Goal: Unclear: Unclear

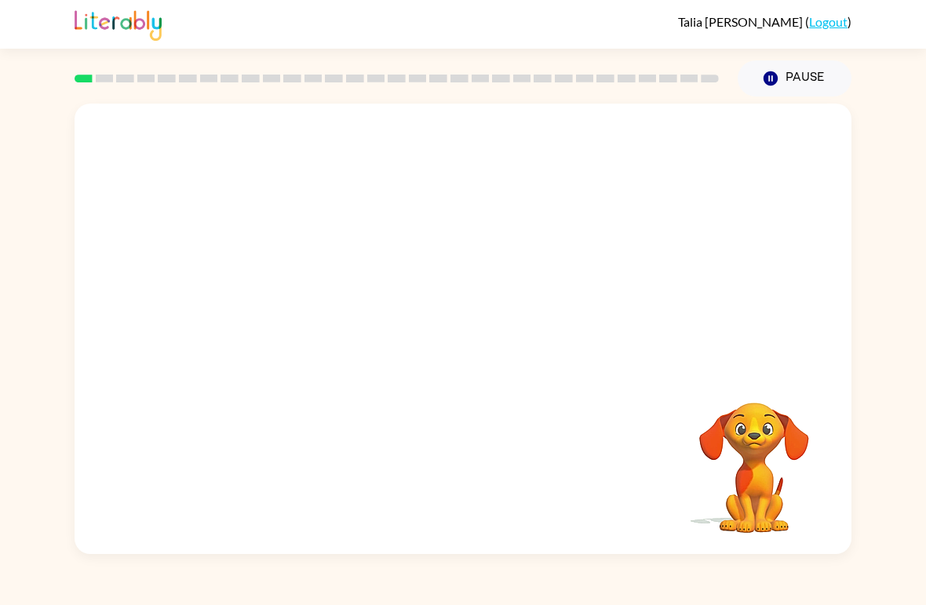
click at [756, 484] on video "Your browser must support playing .mp4 files to use Literably. Please try using…" at bounding box center [754, 456] width 157 height 157
click at [272, 312] on video "Your browser must support playing .mp4 files to use Literably. Please try using…" at bounding box center [463, 237] width 777 height 266
click at [279, 304] on video "Your browser must support playing .mp4 files to use Literably. Please try using…" at bounding box center [463, 237] width 777 height 266
click at [284, 303] on video "Your browser must support playing .mp4 files to use Literably. Please try using…" at bounding box center [463, 237] width 777 height 266
click at [298, 289] on video "Your browser must support playing .mp4 files to use Literably. Please try using…" at bounding box center [463, 237] width 777 height 266
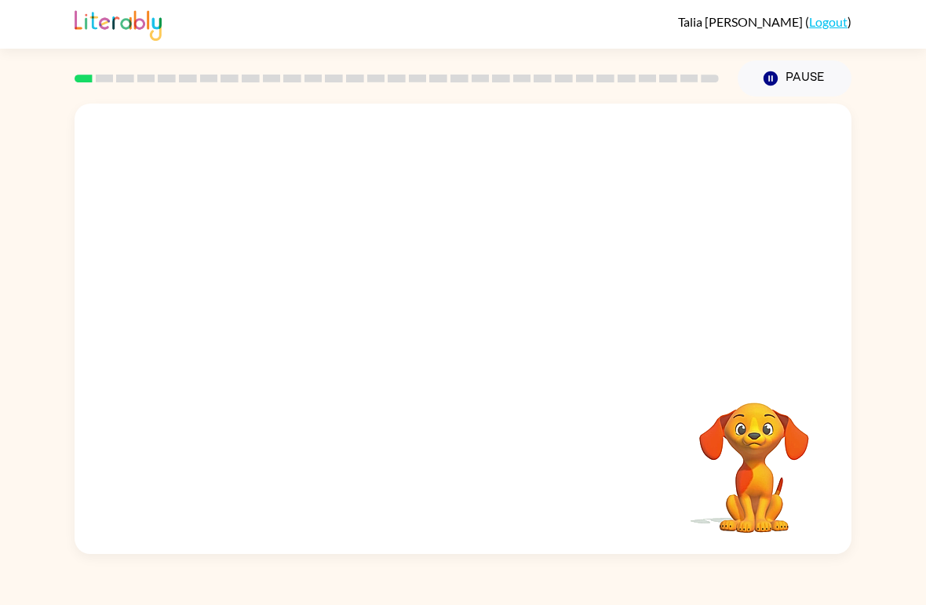
click at [294, 308] on video "Your browser must support playing .mp4 files to use Literably. Please try using…" at bounding box center [463, 237] width 777 height 266
click at [307, 298] on video "Your browser must support playing .mp4 files to use Literably. Please try using…" at bounding box center [463, 237] width 777 height 266
click at [762, 491] on video "Your browser must support playing .mp4 files to use Literably. Please try using…" at bounding box center [754, 456] width 157 height 157
click at [762, 490] on video "Your browser must support playing .mp4 files to use Literably. Please try using…" at bounding box center [754, 456] width 157 height 157
click at [302, 333] on video "Your browser must support playing .mp4 files to use Literably. Please try using…" at bounding box center [463, 237] width 777 height 266
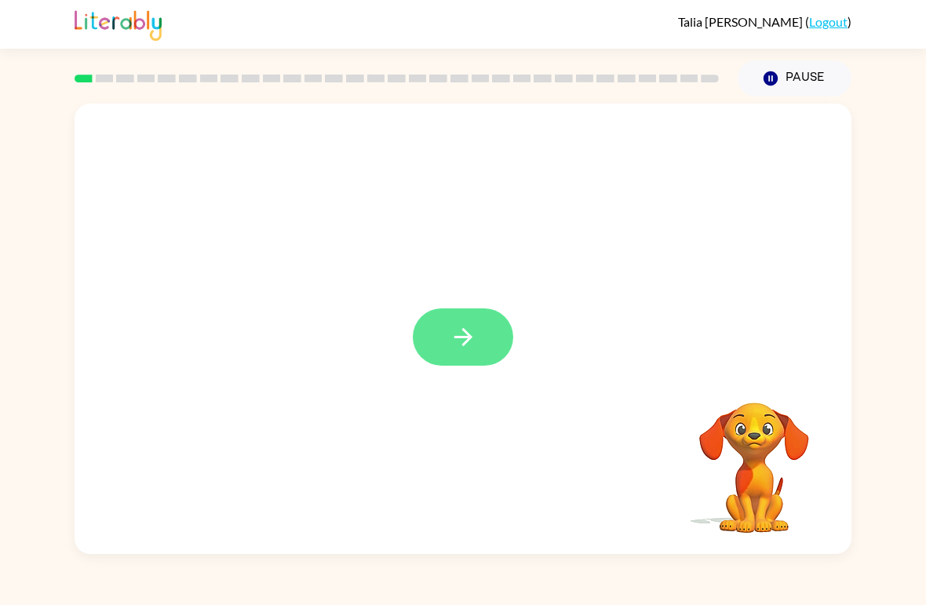
click at [442, 365] on button "button" at bounding box center [463, 337] width 100 height 57
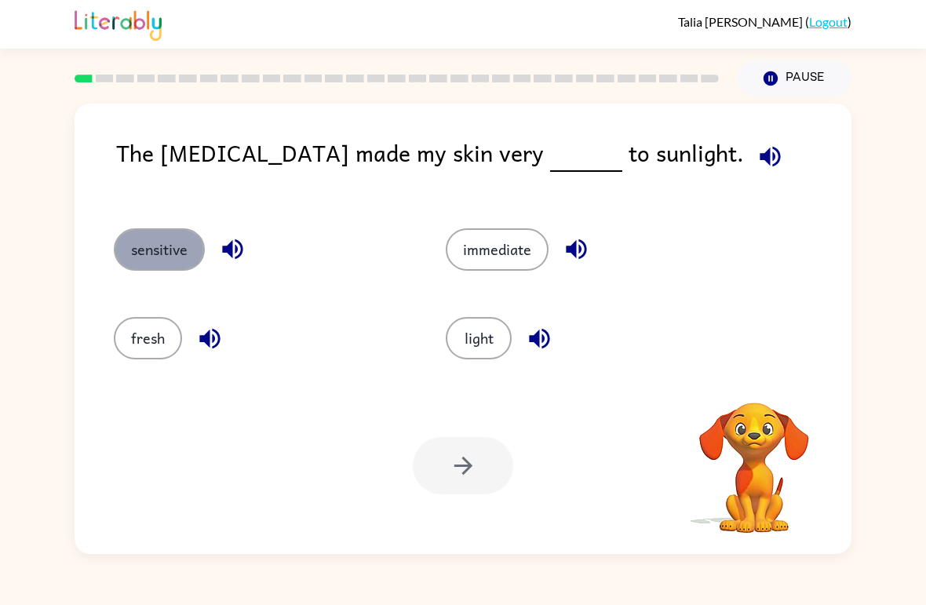
click at [176, 261] on button "sensitive" at bounding box center [159, 249] width 91 height 42
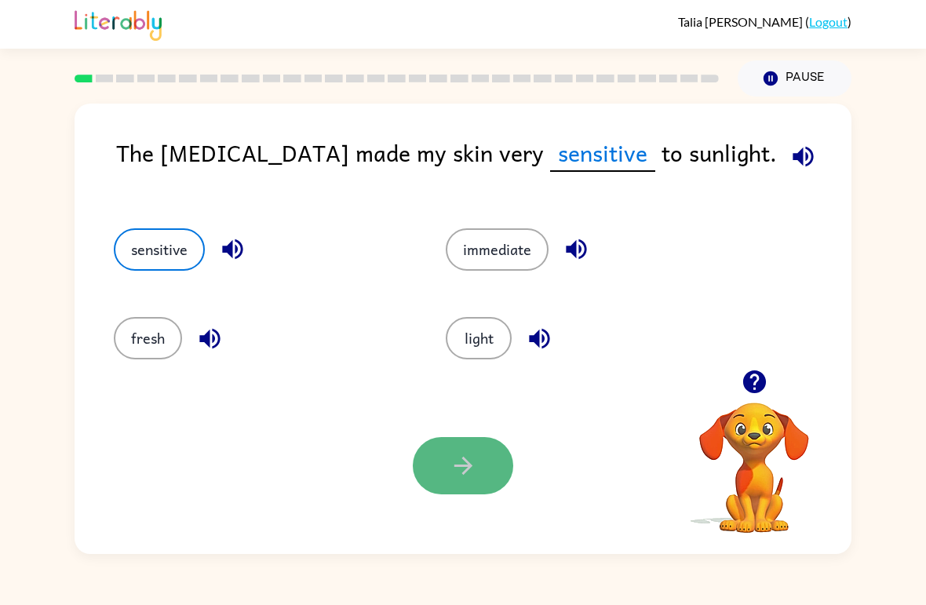
click at [469, 472] on icon "button" at bounding box center [463, 465] width 27 height 27
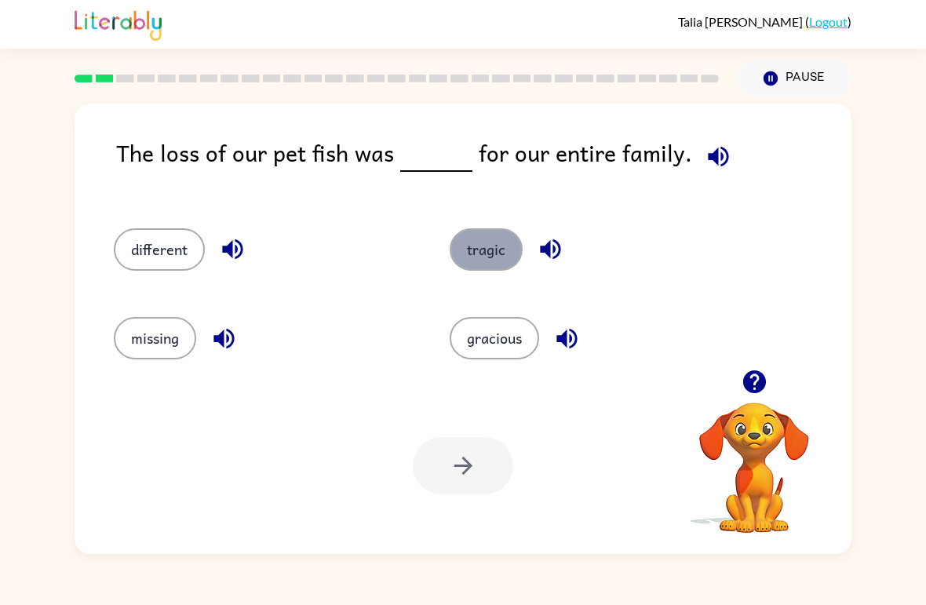
click at [484, 237] on button "tragic" at bounding box center [486, 249] width 73 height 42
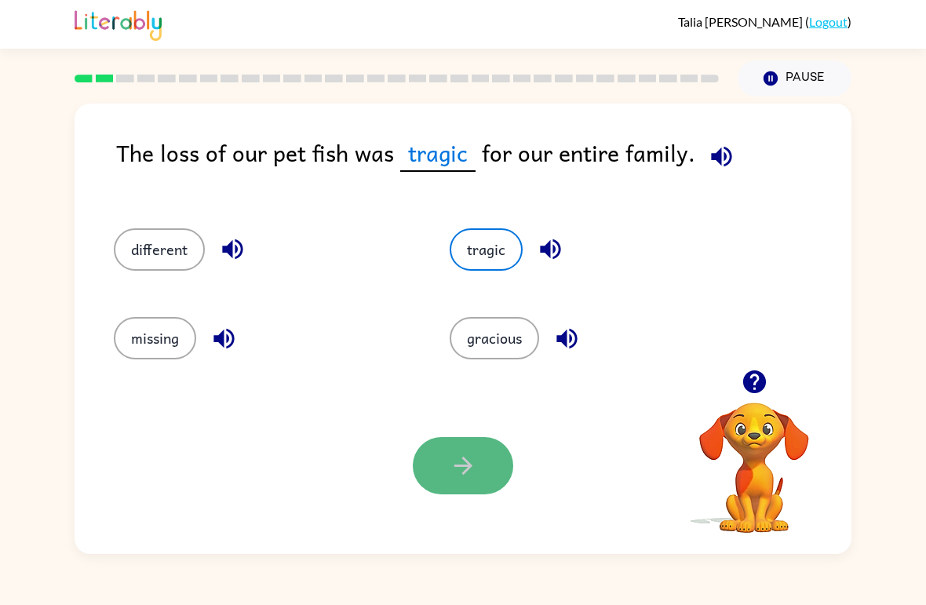
click at [484, 444] on button "button" at bounding box center [463, 465] width 100 height 57
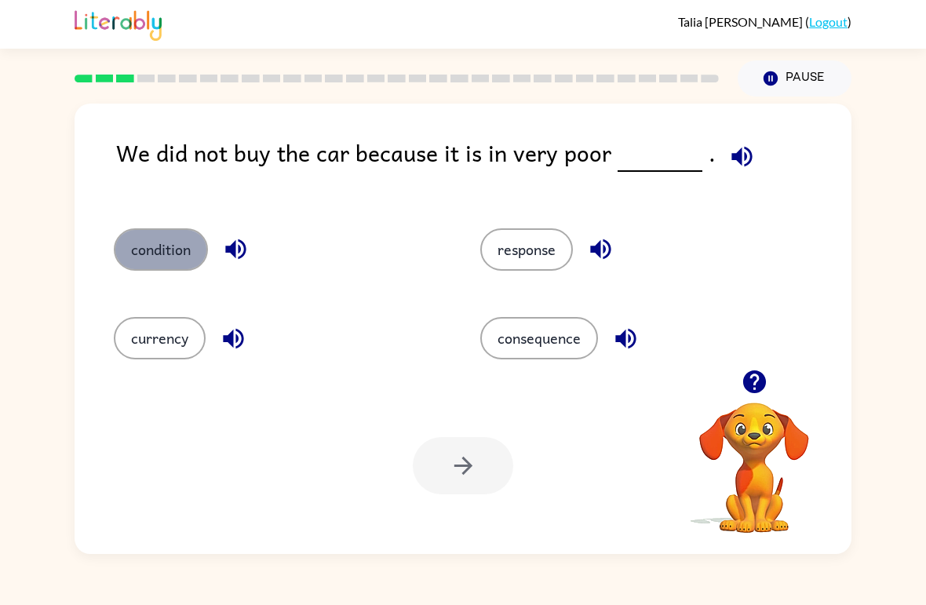
click at [189, 238] on button "condition" at bounding box center [161, 249] width 94 height 42
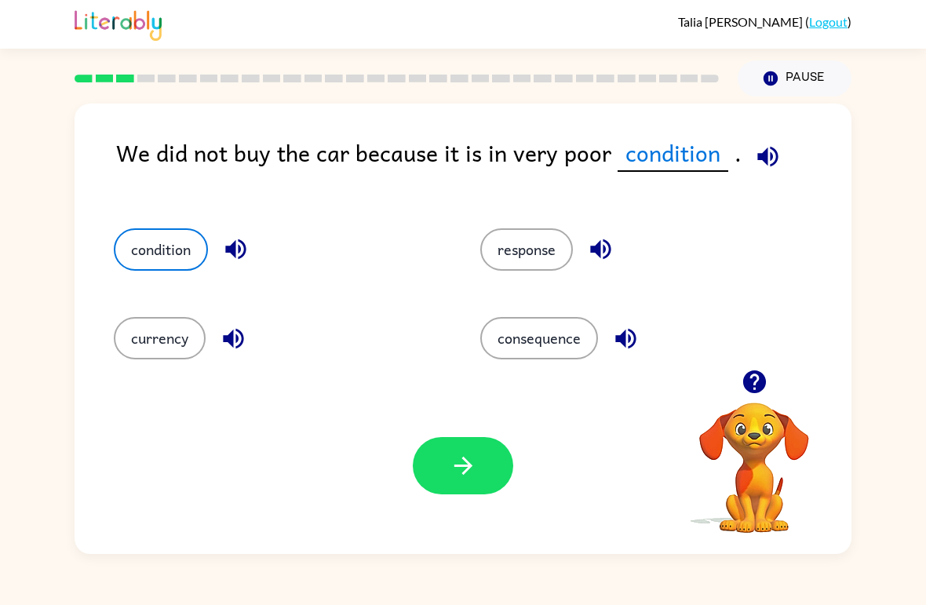
click at [406, 471] on div "Your browser must support playing .mp4 files to use Literably. Please try using…" at bounding box center [463, 466] width 777 height 177
click at [409, 471] on div "Your browser must support playing .mp4 files to use Literably. Please try using…" at bounding box center [463, 466] width 777 height 177
click at [415, 471] on button "button" at bounding box center [463, 465] width 100 height 57
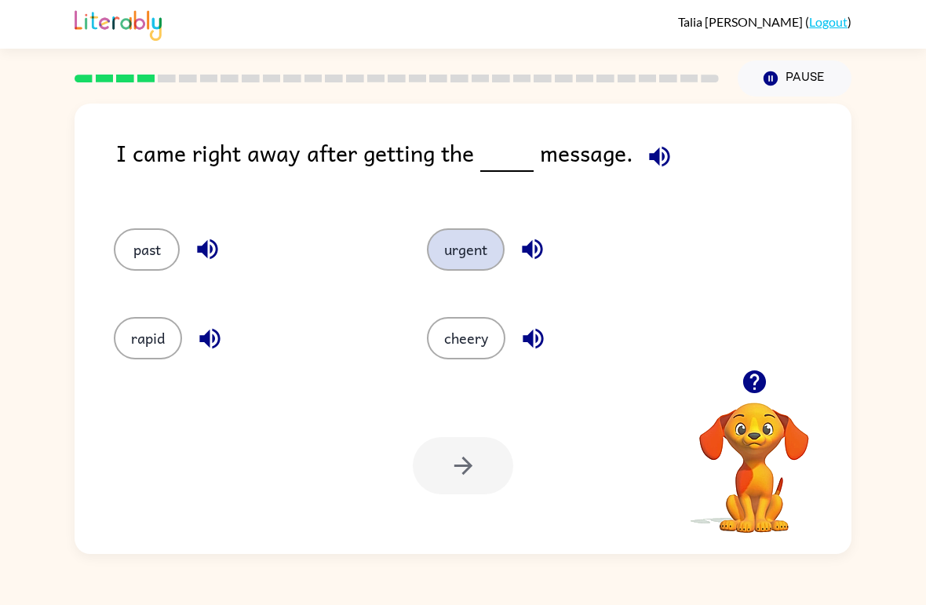
click at [446, 270] on button "urgent" at bounding box center [466, 249] width 78 height 42
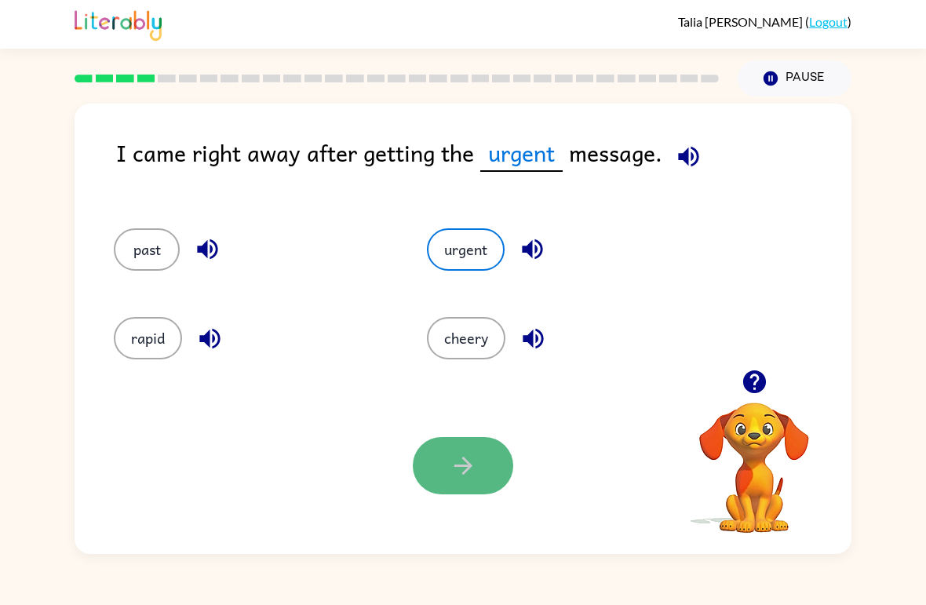
click at [481, 491] on button "button" at bounding box center [463, 465] width 100 height 57
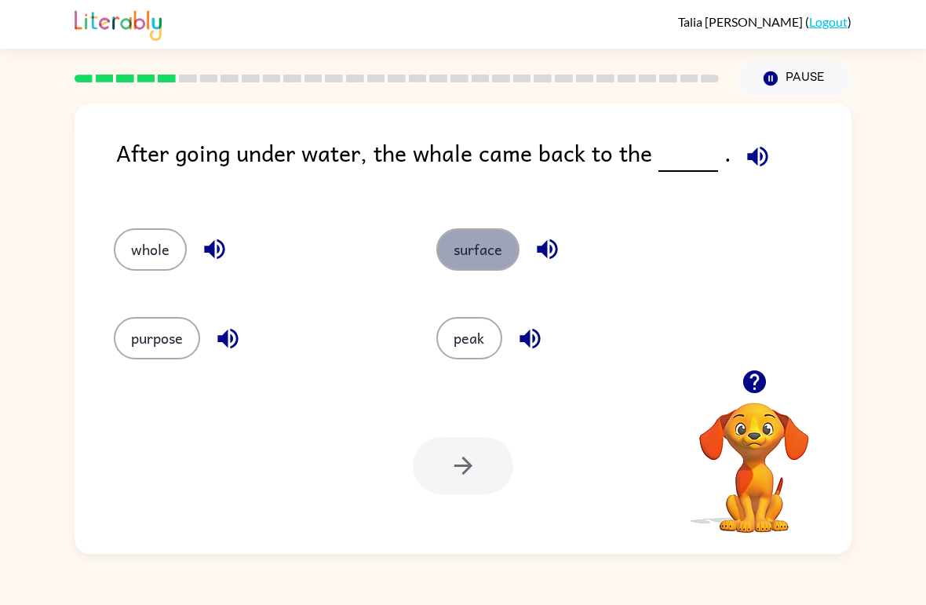
click at [510, 246] on button "surface" at bounding box center [477, 249] width 83 height 42
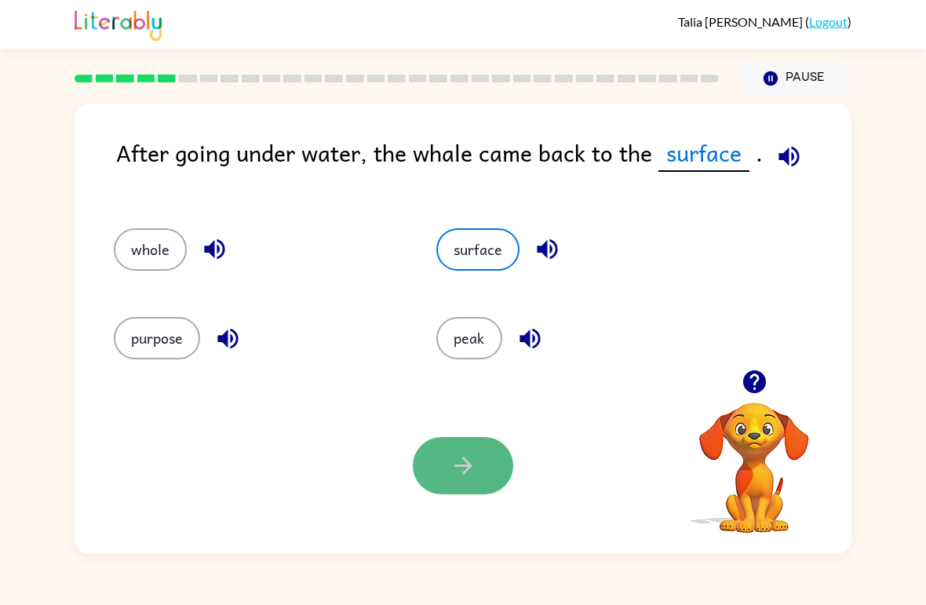
click at [471, 484] on button "button" at bounding box center [463, 465] width 100 height 57
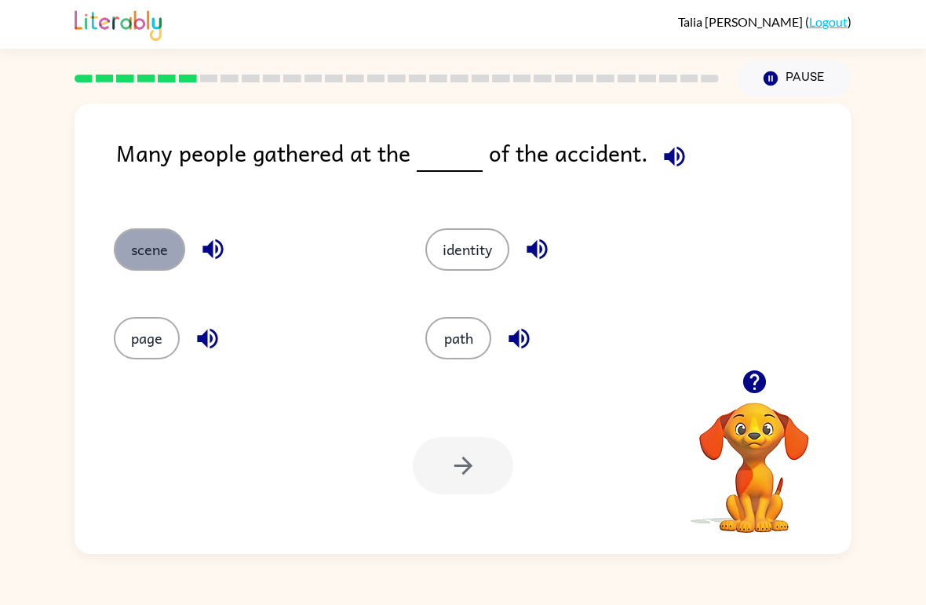
click at [142, 237] on button "scene" at bounding box center [149, 249] width 71 height 42
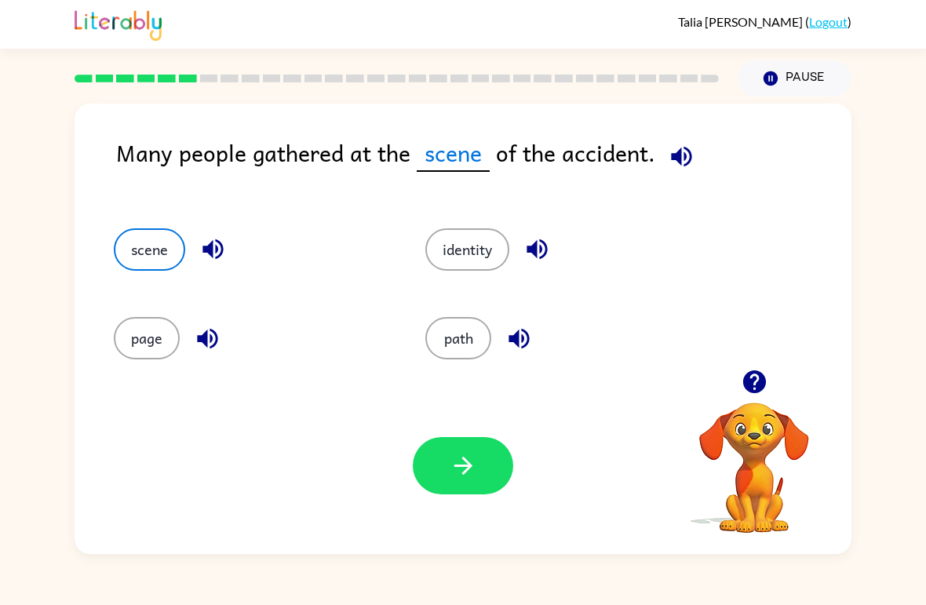
drag, startPoint x: 512, startPoint y: 409, endPoint x: 513, endPoint y: 420, distance: 11.0
click at [513, 420] on div "Your browser must support playing .mp4 files to use Literably. Please try using…" at bounding box center [463, 466] width 777 height 177
click at [508, 434] on div "Your browser must support playing .mp4 files to use Literably. Please try using…" at bounding box center [463, 466] width 777 height 177
click at [508, 440] on div "Your browser must support playing .mp4 files to use Literably. Please try using…" at bounding box center [463, 466] width 777 height 177
click at [506, 443] on div at bounding box center [463, 465] width 100 height 57
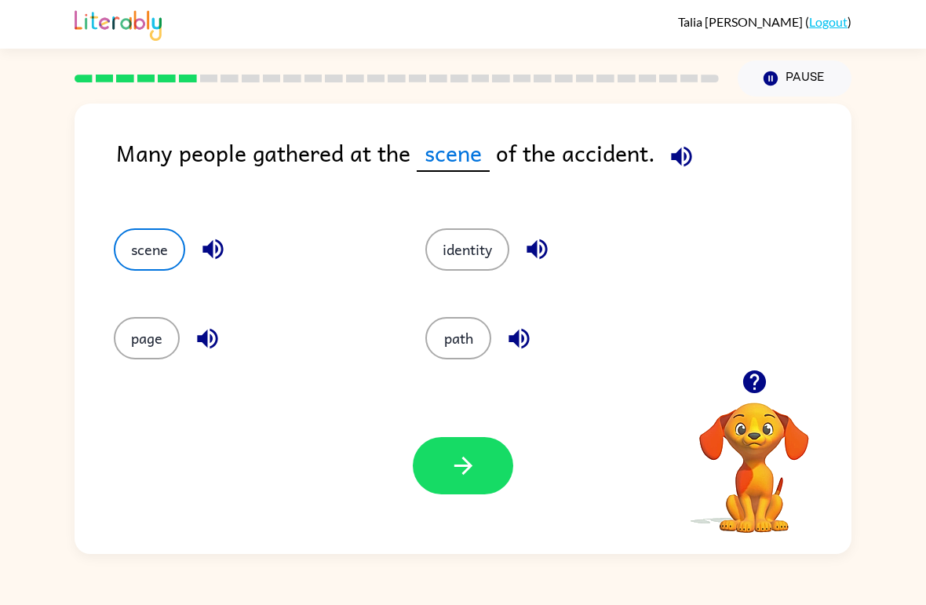
click at [506, 443] on div at bounding box center [463, 465] width 100 height 57
click at [471, 453] on icon "button" at bounding box center [463, 465] width 27 height 27
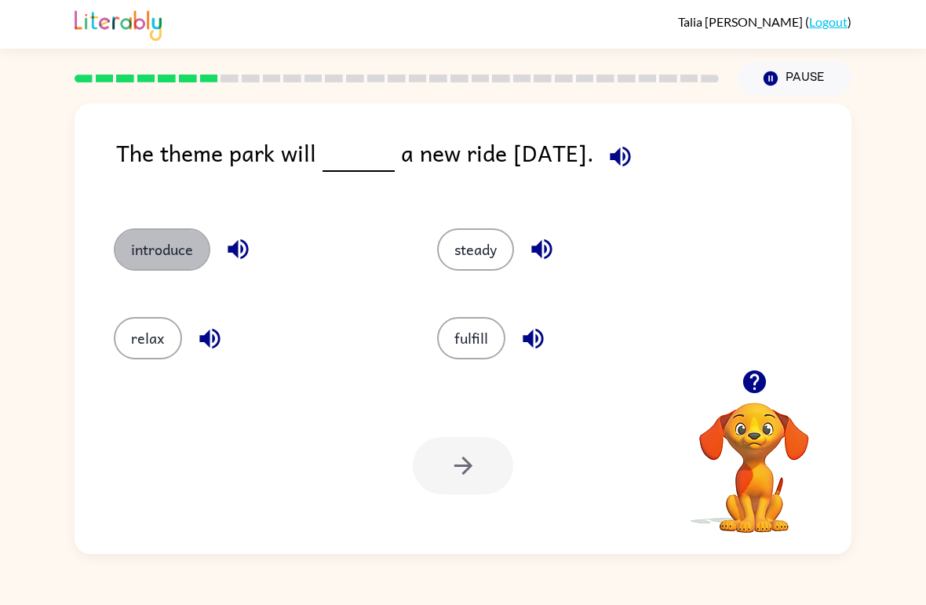
drag, startPoint x: 192, startPoint y: 261, endPoint x: 198, endPoint y: 331, distance: 70.1
click at [197, 318] on div "introduce steady relax fulfill" at bounding box center [407, 287] width 646 height 177
click at [183, 276] on div "introduce" at bounding box center [245, 243] width 323 height 89
click at [183, 255] on button "introduce" at bounding box center [162, 249] width 97 height 42
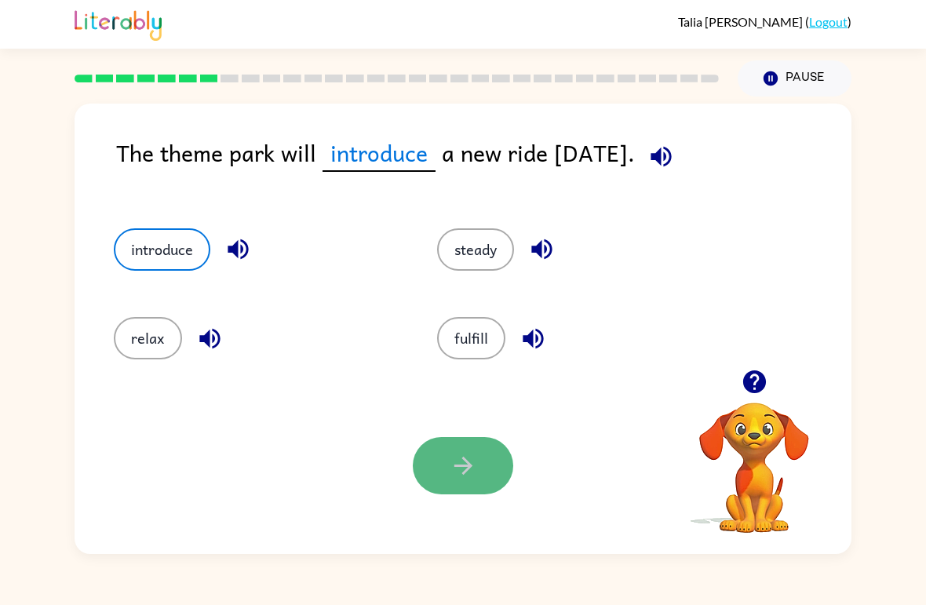
click at [426, 463] on button "button" at bounding box center [463, 465] width 100 height 57
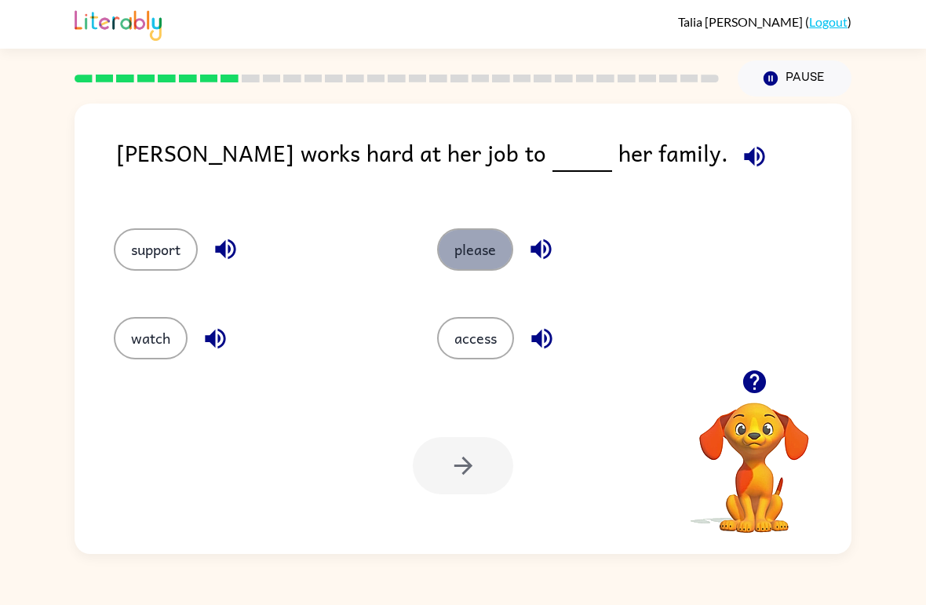
click at [493, 249] on button "please" at bounding box center [475, 249] width 76 height 42
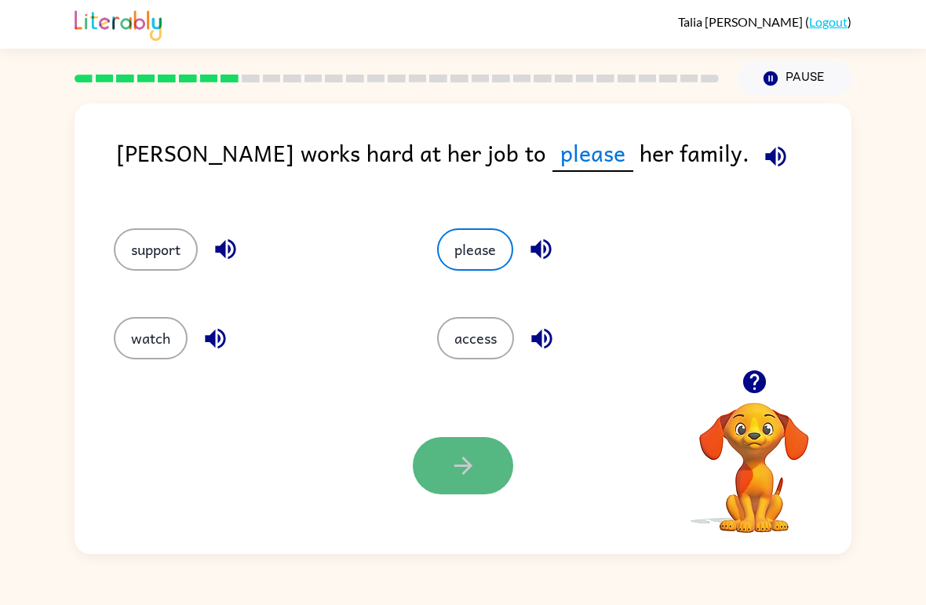
click at [476, 450] on button "button" at bounding box center [463, 465] width 100 height 57
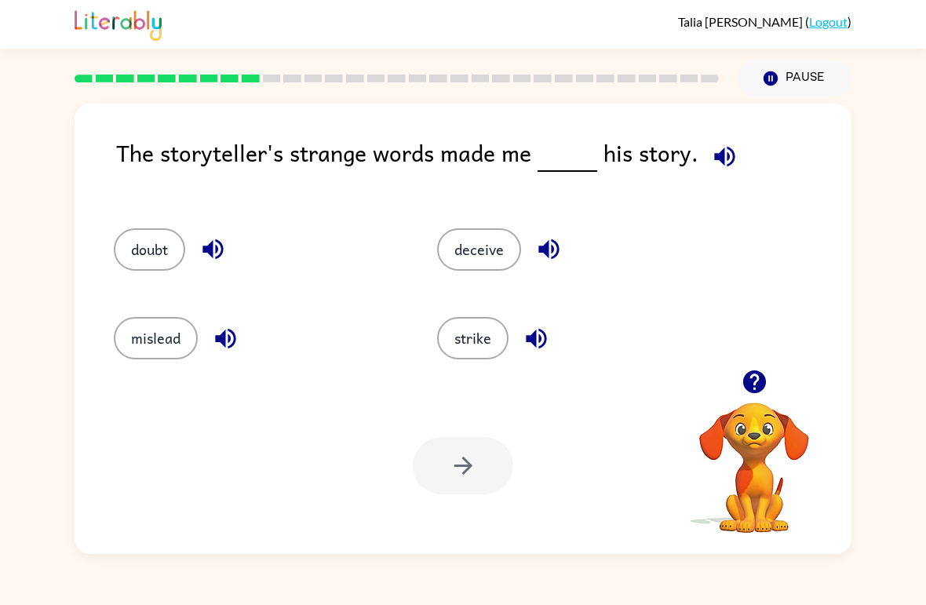
click at [750, 394] on icon "button" at bounding box center [754, 381] width 27 height 27
click at [746, 407] on video "Your browser must support playing .mp4 files to use Literably. Please try using…" at bounding box center [754, 456] width 157 height 157
click at [769, 464] on video "Your browser must support playing .mp4 files to use Literably. Please try using…" at bounding box center [754, 456] width 157 height 157
click at [177, 250] on button "doubt" at bounding box center [149, 249] width 71 height 42
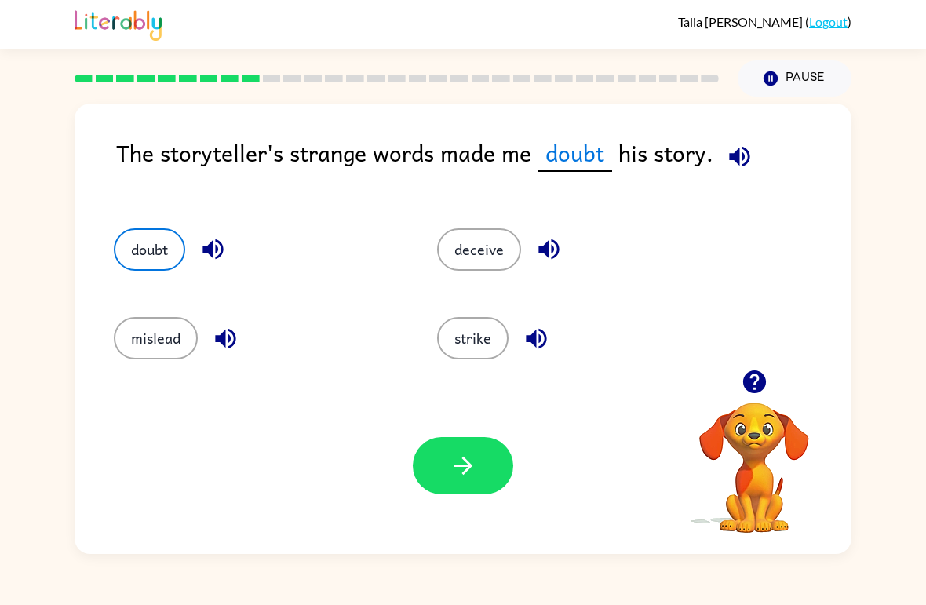
click at [424, 433] on div "Your browser must support playing .mp4 files to use Literably. Please try using…" at bounding box center [463, 466] width 777 height 177
click at [487, 495] on div "Your browser must support playing .mp4 files to use Literably. Please try using…" at bounding box center [463, 466] width 777 height 177
click at [473, 473] on icon "button" at bounding box center [463, 465] width 27 height 27
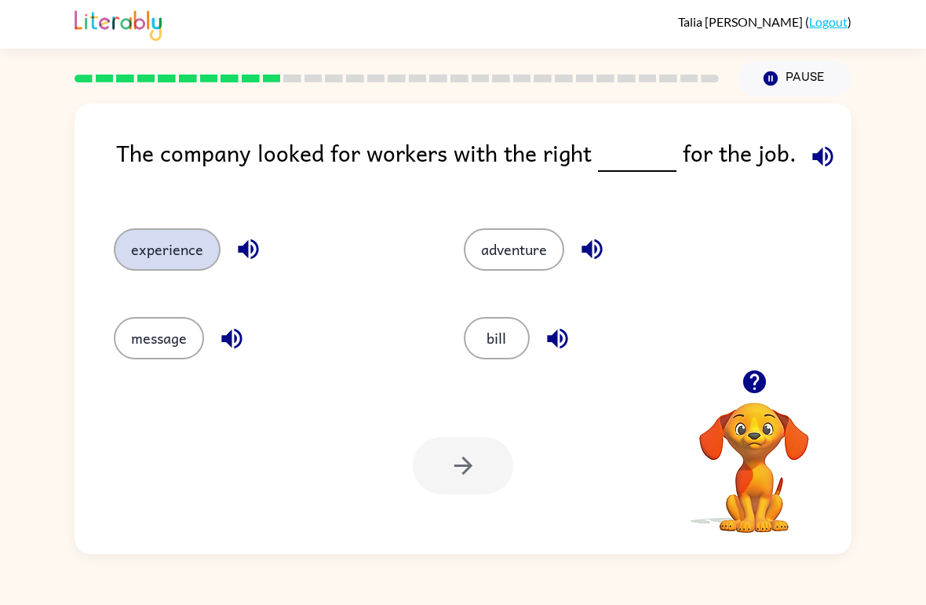
click at [169, 257] on button "experience" at bounding box center [167, 249] width 107 height 42
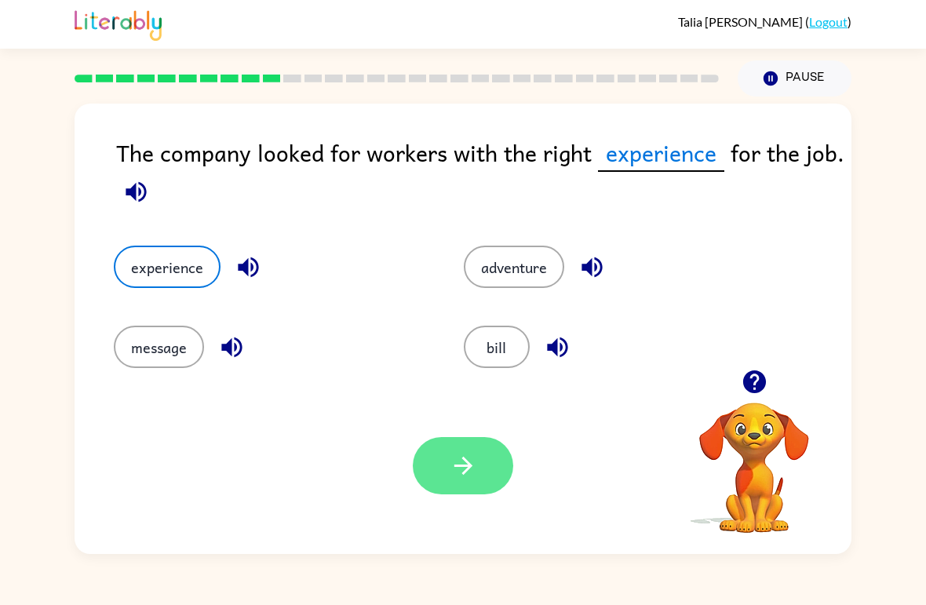
click at [497, 475] on button "button" at bounding box center [463, 465] width 100 height 57
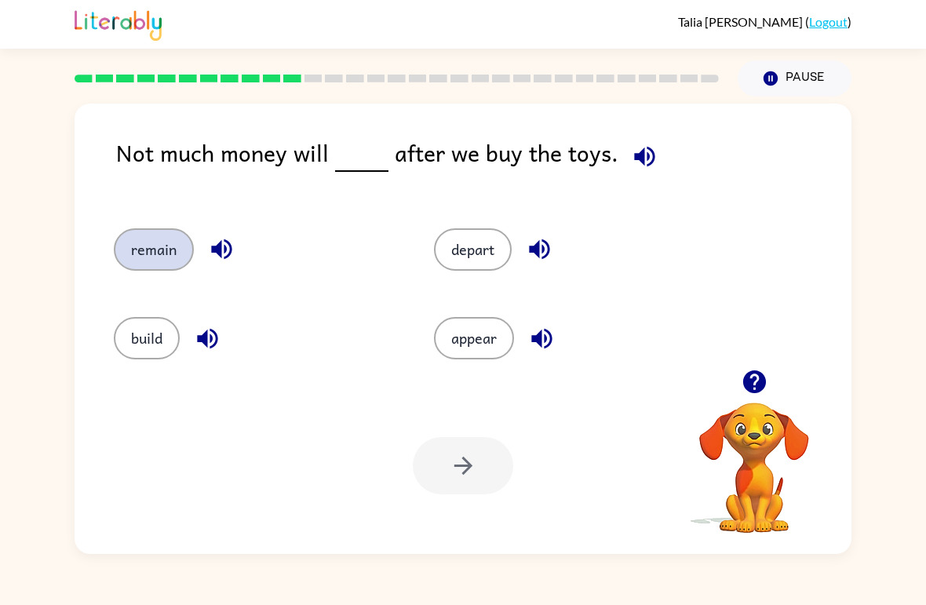
click at [136, 267] on button "remain" at bounding box center [154, 249] width 80 height 42
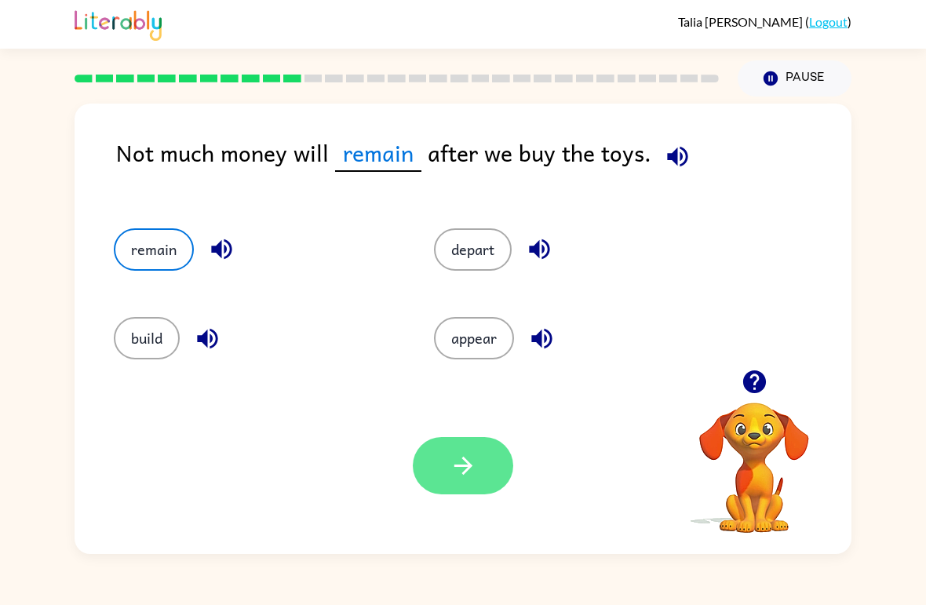
click at [477, 482] on button "button" at bounding box center [463, 465] width 100 height 57
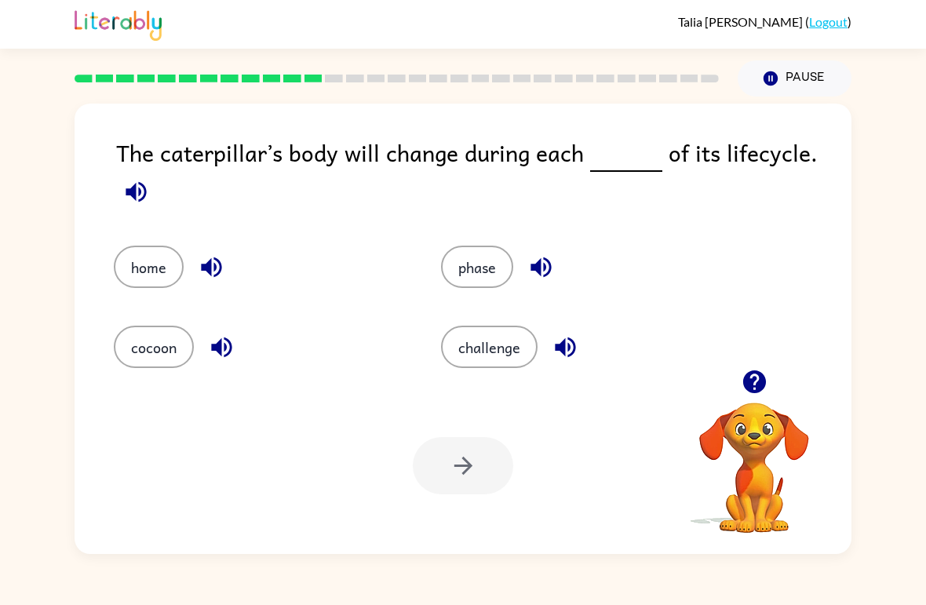
click at [487, 477] on div at bounding box center [463, 465] width 100 height 57
click at [487, 282] on button "phase" at bounding box center [477, 267] width 72 height 42
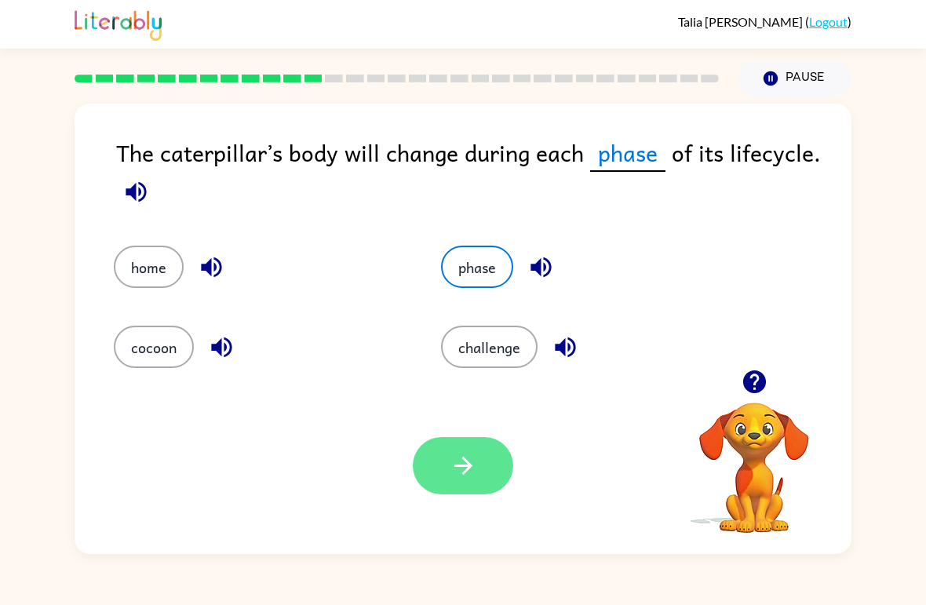
click at [480, 475] on button "button" at bounding box center [463, 465] width 100 height 57
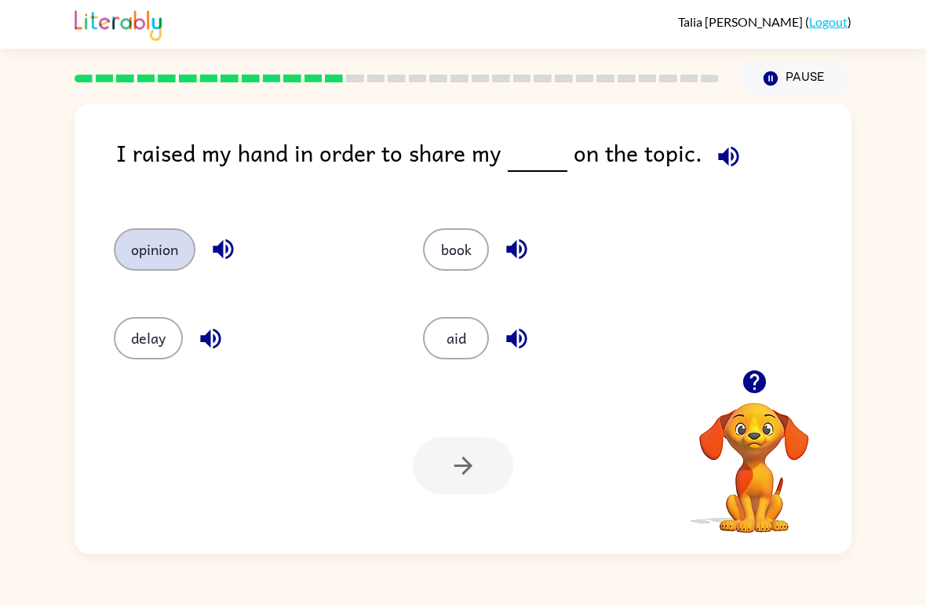
click at [166, 247] on button "opinion" at bounding box center [155, 249] width 82 height 42
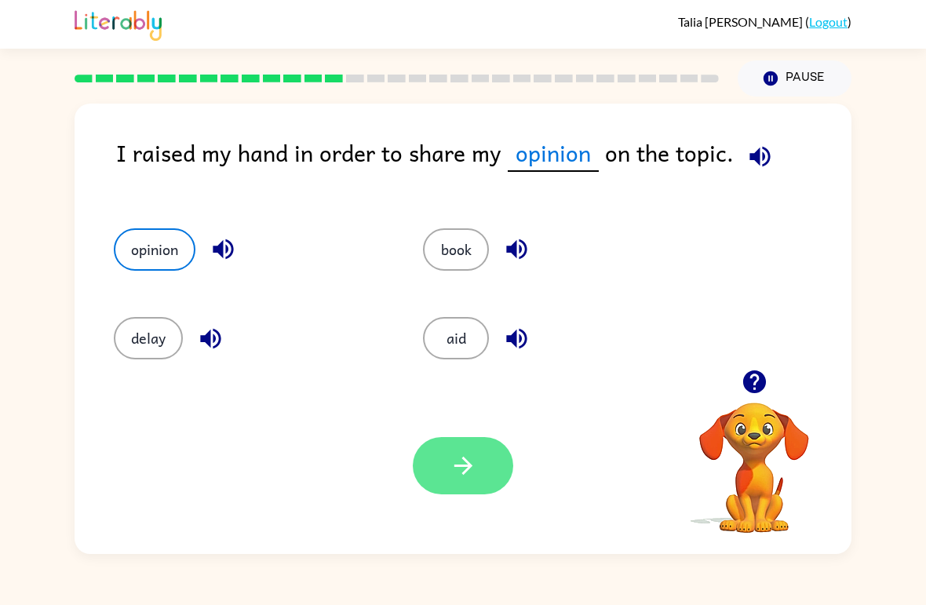
click at [434, 455] on button "button" at bounding box center [463, 465] width 100 height 57
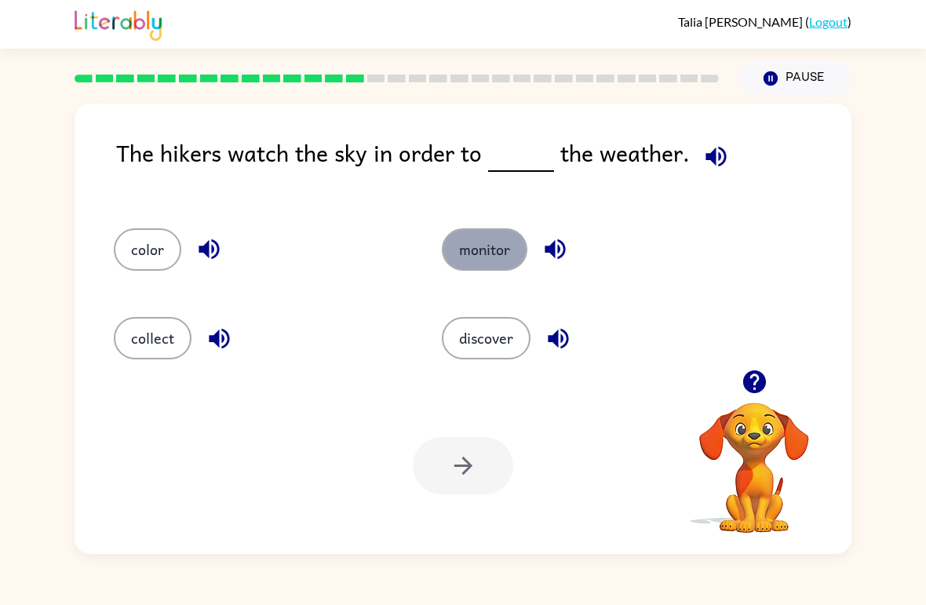
click at [499, 265] on button "monitor" at bounding box center [485, 249] width 86 height 42
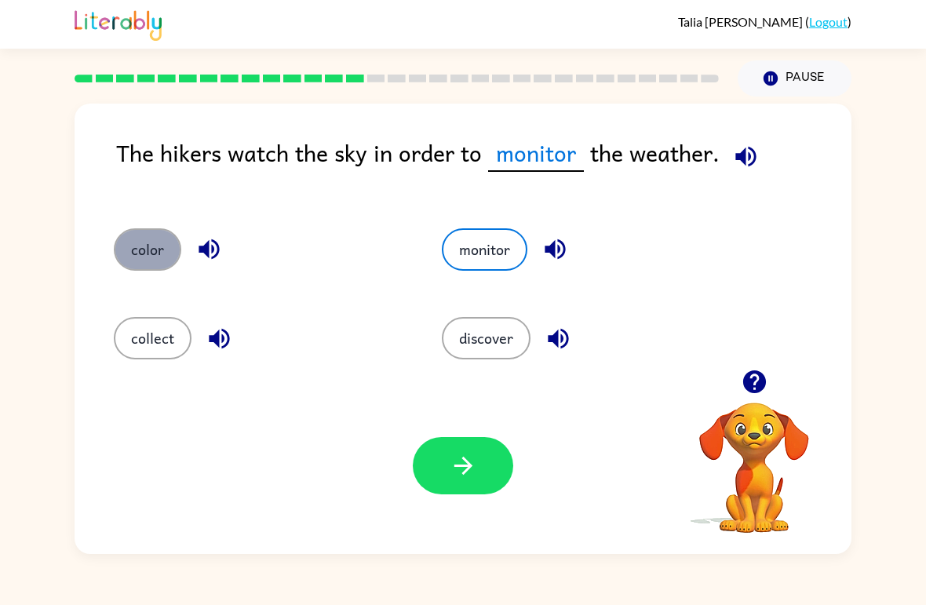
click at [169, 258] on button "color" at bounding box center [148, 249] width 68 height 42
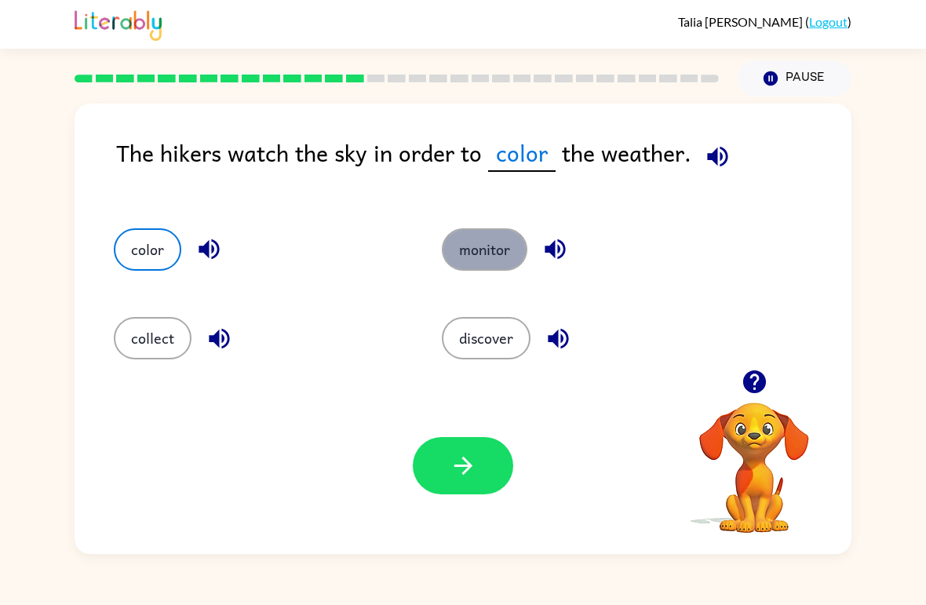
click at [506, 231] on button "monitor" at bounding box center [485, 249] width 86 height 42
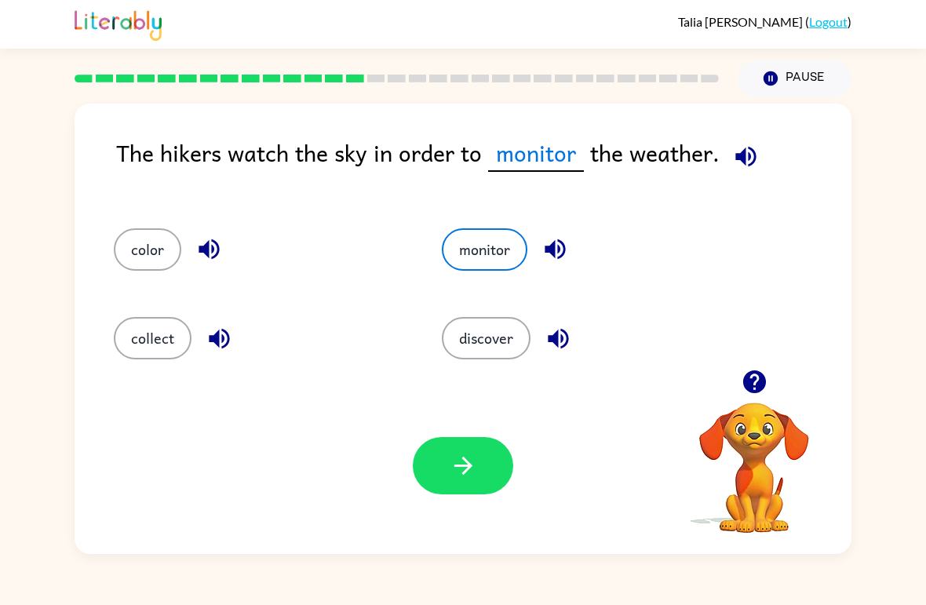
click at [439, 517] on div "Your browser must support playing .mp4 files to use Literably. Please try using…" at bounding box center [463, 466] width 777 height 177
click at [440, 517] on div "Your browser must support playing .mp4 files to use Literably. Please try using…" at bounding box center [463, 466] width 777 height 177
click at [458, 450] on button "button" at bounding box center [463, 465] width 100 height 57
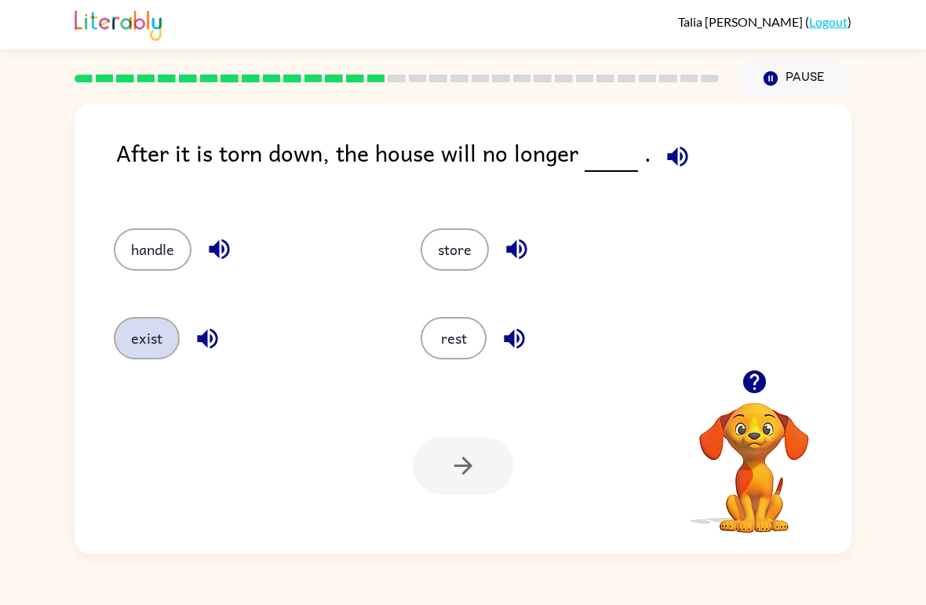
click at [146, 360] on button "exist" at bounding box center [147, 338] width 66 height 42
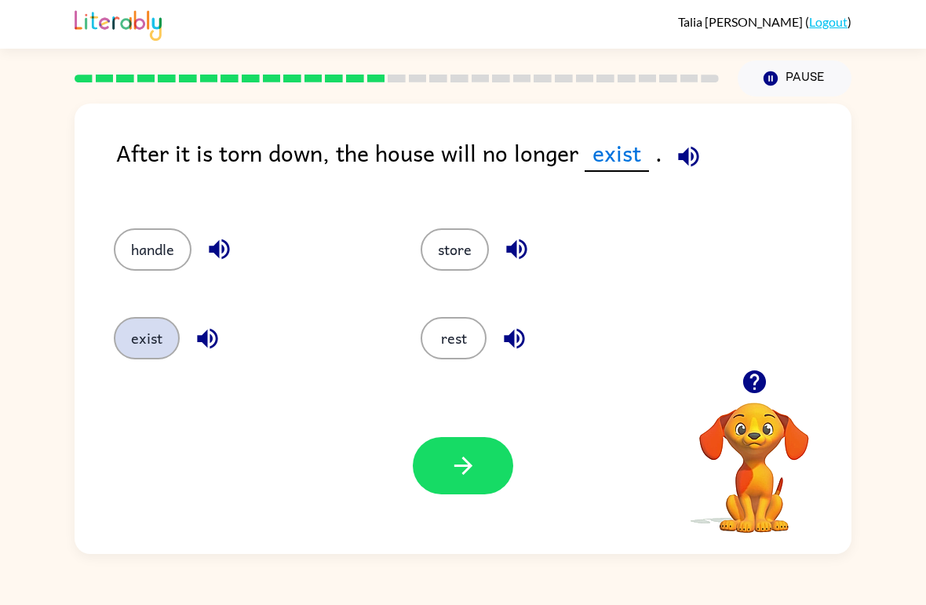
click at [173, 344] on button "exist" at bounding box center [147, 338] width 66 height 42
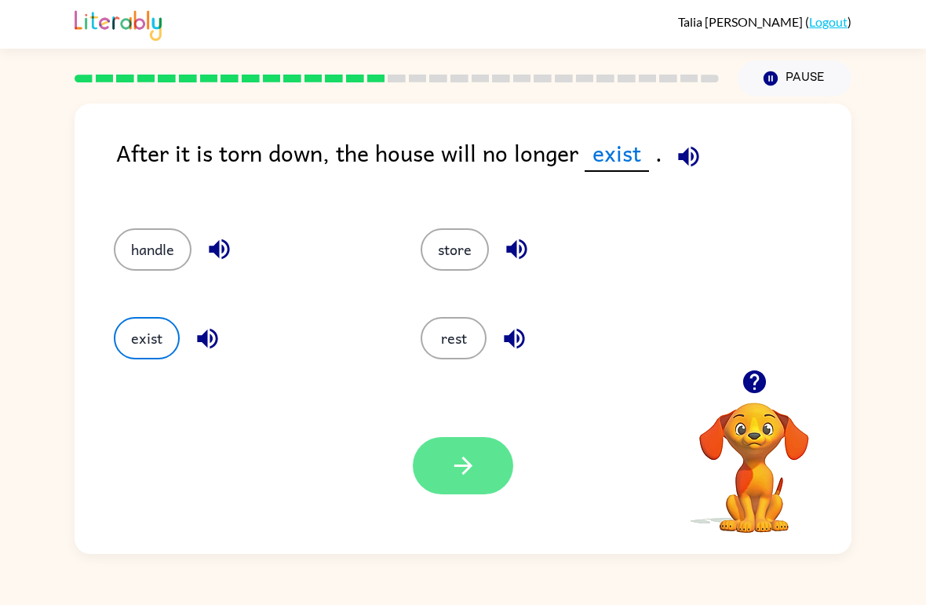
click at [491, 464] on button "button" at bounding box center [463, 465] width 100 height 57
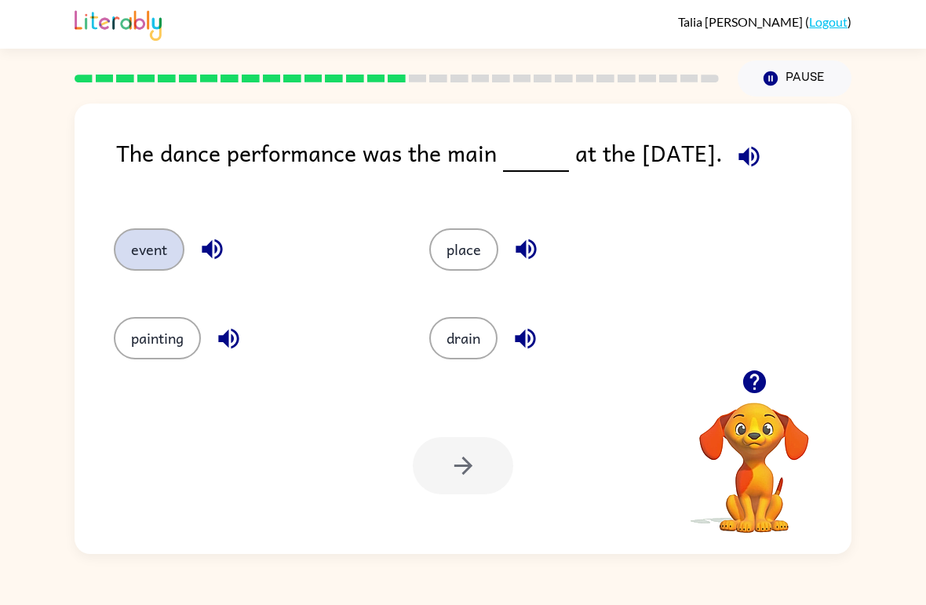
click at [175, 257] on button "event" at bounding box center [149, 249] width 71 height 42
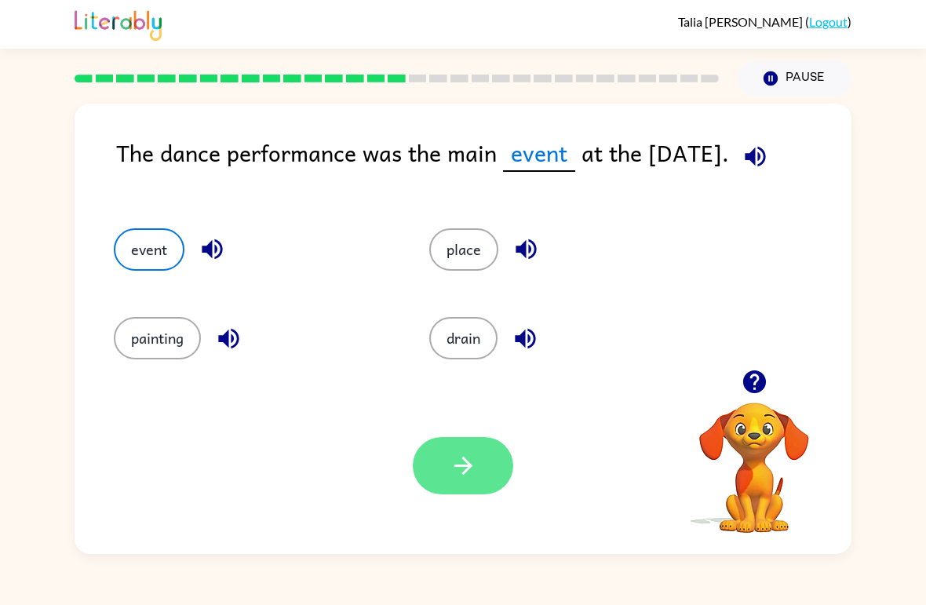
click at [456, 466] on icon "button" at bounding box center [463, 465] width 27 height 27
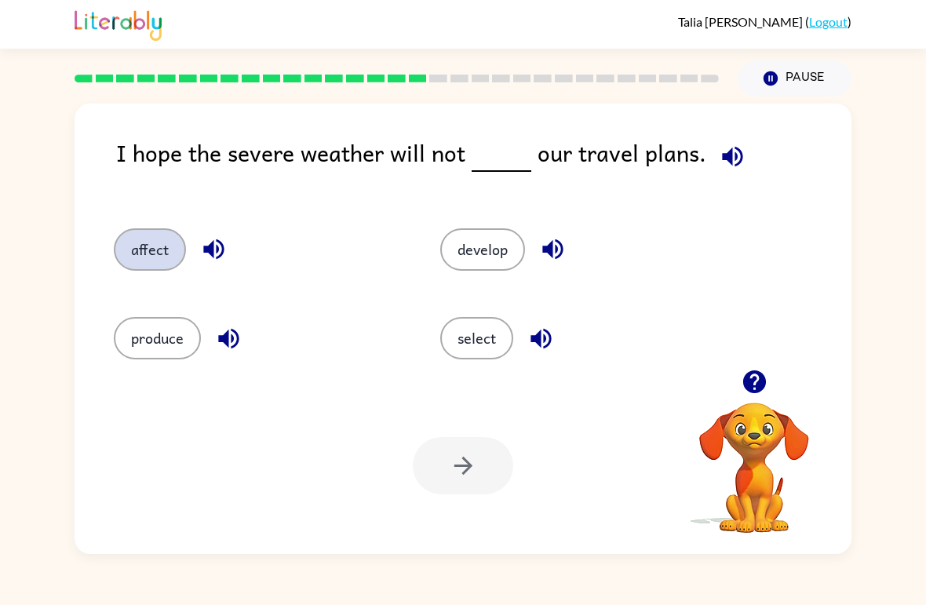
click at [151, 248] on button "affect" at bounding box center [150, 249] width 72 height 42
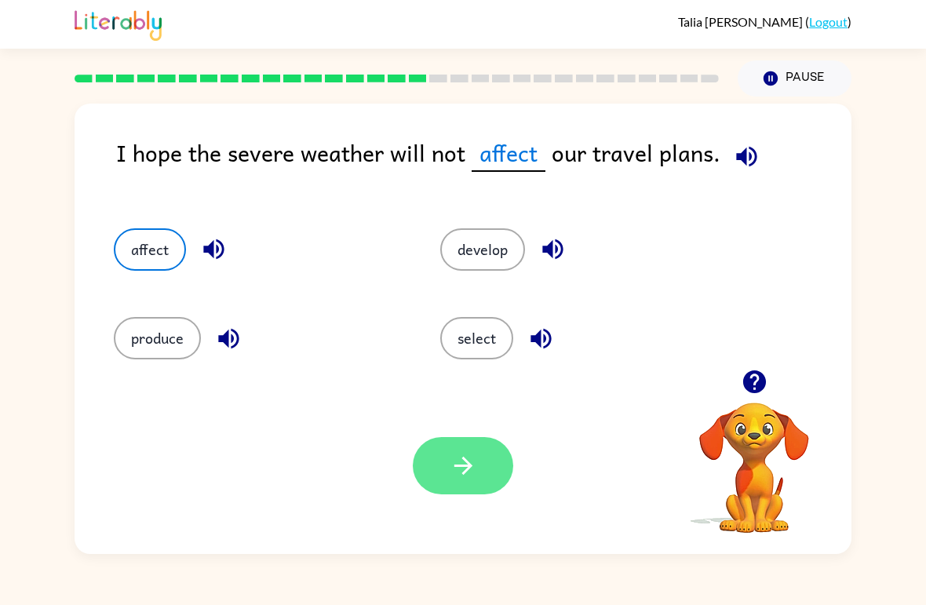
click at [480, 465] on button "button" at bounding box center [463, 465] width 100 height 57
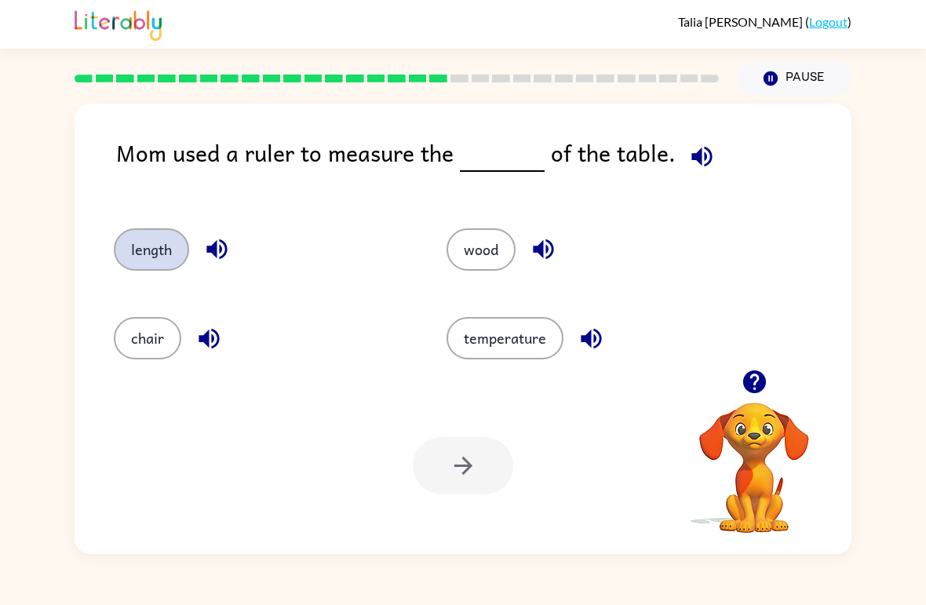
click at [148, 239] on button "length" at bounding box center [151, 249] width 75 height 42
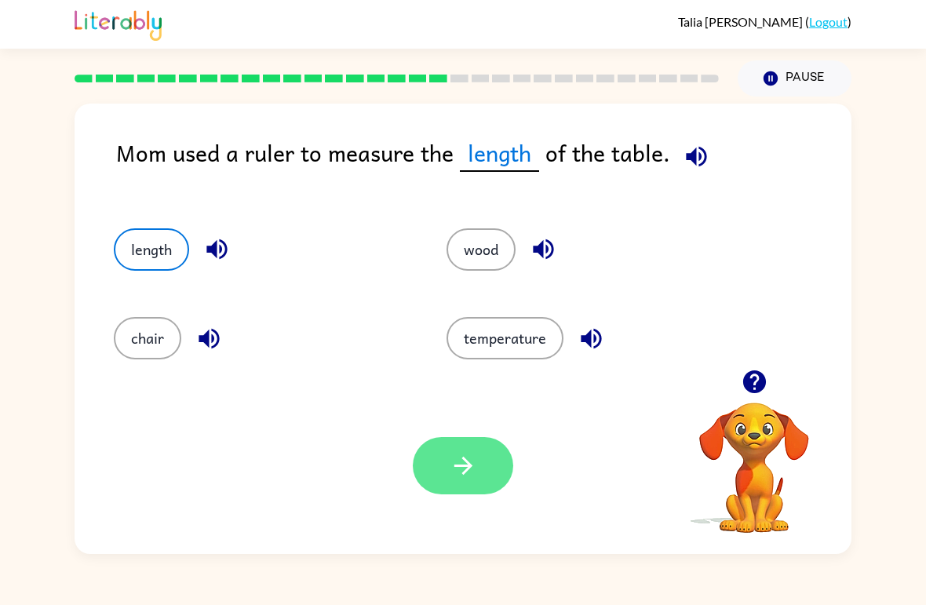
click at [453, 469] on icon "button" at bounding box center [463, 465] width 27 height 27
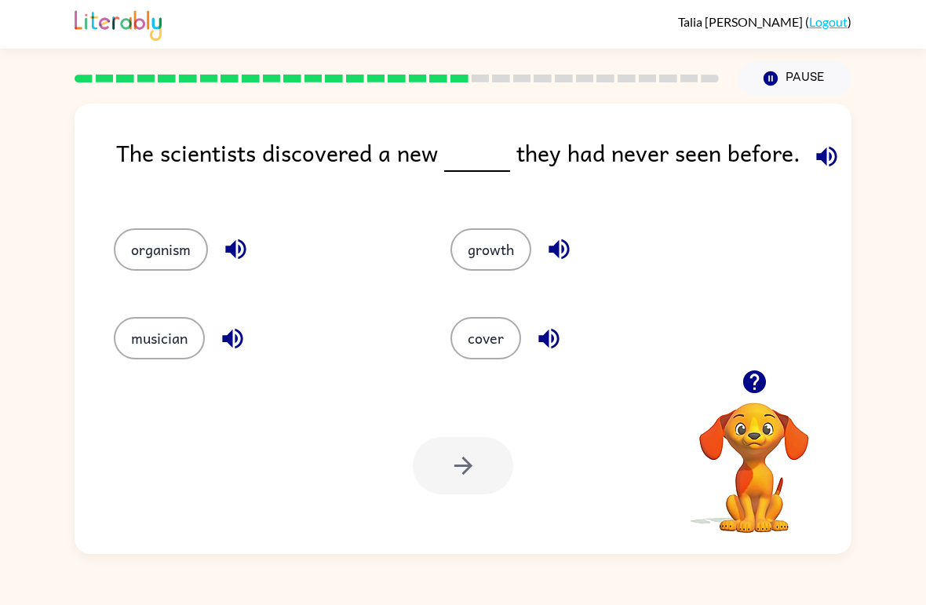
click at [721, 457] on video "Your browser must support playing .mp4 files to use Literably. Please try using…" at bounding box center [754, 456] width 157 height 157
click at [527, 239] on button "growth" at bounding box center [491, 249] width 81 height 42
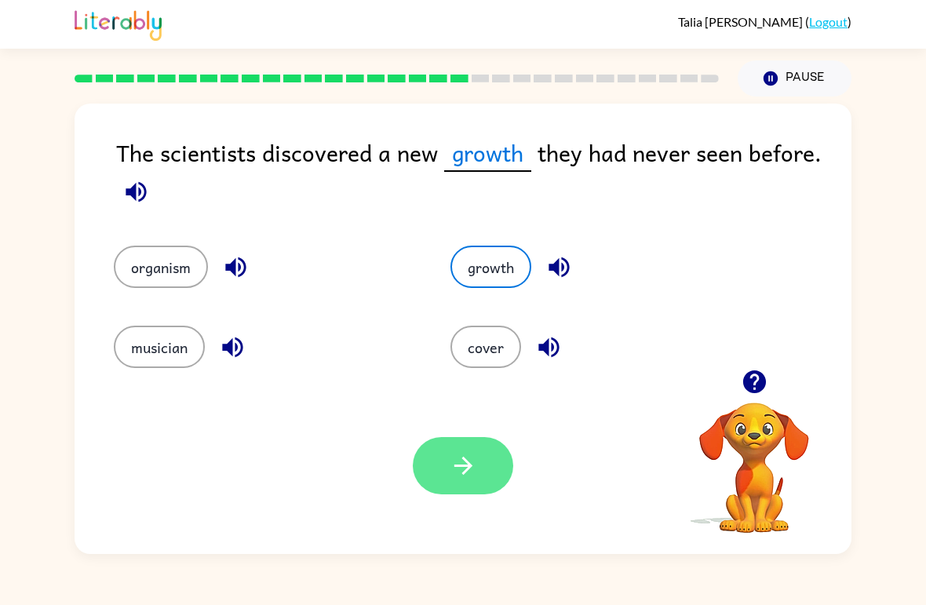
click at [464, 460] on icon "button" at bounding box center [463, 466] width 18 height 18
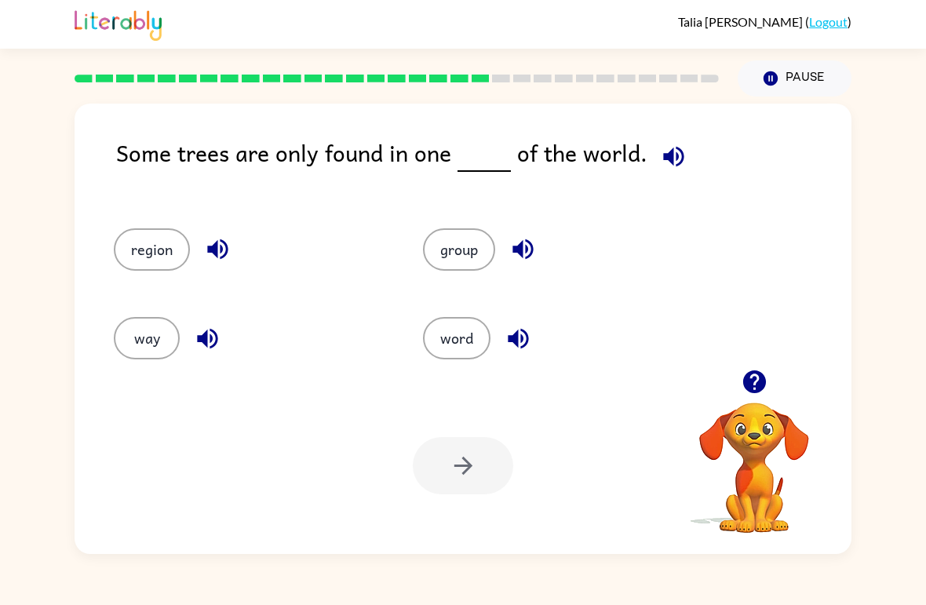
click at [460, 466] on div at bounding box center [463, 465] width 100 height 57
click at [158, 241] on button "region" at bounding box center [152, 249] width 76 height 42
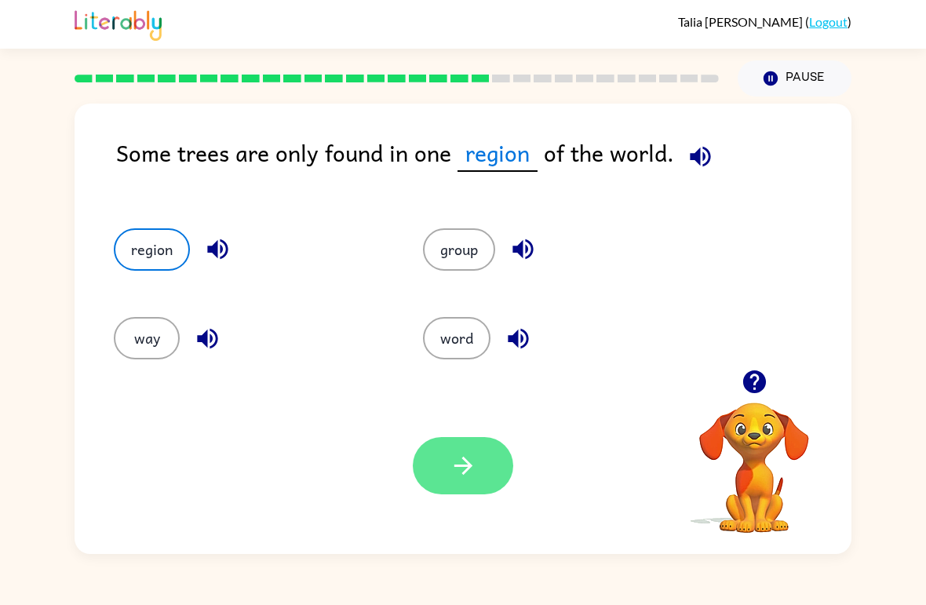
click at [479, 469] on button "button" at bounding box center [463, 465] width 100 height 57
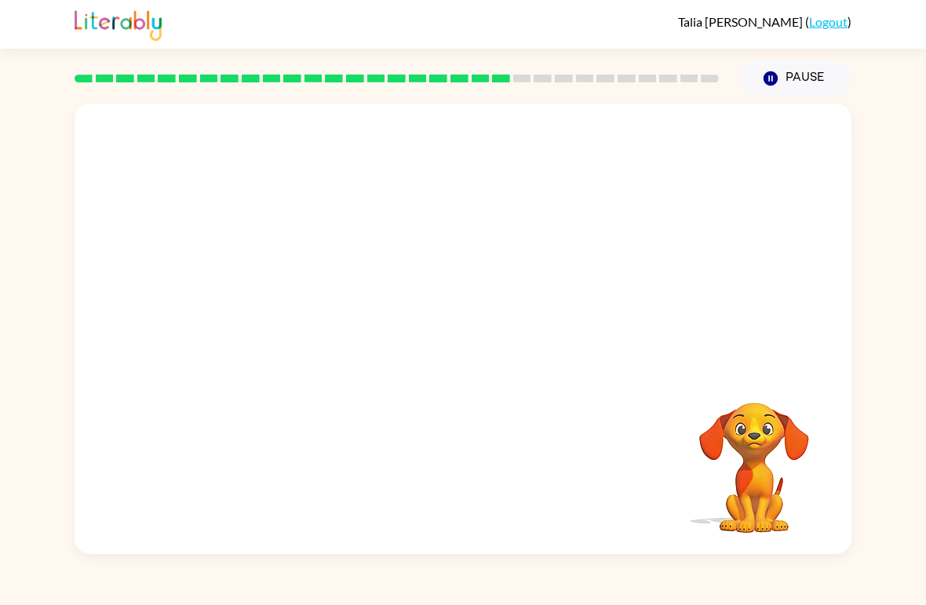
click at [359, 243] on video "Your browser must support playing .mp4 files to use Literably. Please try using…" at bounding box center [463, 237] width 777 height 266
drag, startPoint x: 359, startPoint y: 243, endPoint x: 353, endPoint y: 265, distance: 22.7
click at [353, 265] on video "Your browser must support playing .mp4 files to use Literably. Please try using…" at bounding box center [463, 237] width 777 height 266
click at [374, 312] on video "Your browser must support playing .mp4 files to use Literably. Please try using…" at bounding box center [463, 237] width 777 height 266
click at [374, 311] on video "Your browser must support playing .mp4 files to use Literably. Please try using…" at bounding box center [463, 237] width 777 height 266
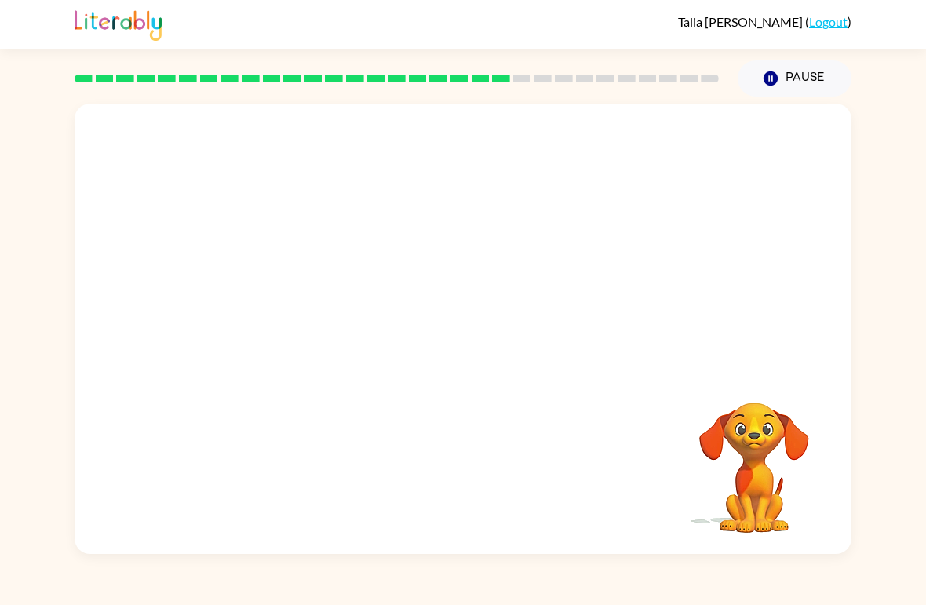
drag, startPoint x: 466, startPoint y: 192, endPoint x: 469, endPoint y: 212, distance: 20.8
click at [469, 212] on video "Your browser must support playing .mp4 files to use Literably. Please try using…" at bounding box center [463, 237] width 777 height 266
drag, startPoint x: 472, startPoint y: 210, endPoint x: 515, endPoint y: 188, distance: 48.8
click at [472, 229] on video "Your browser must support playing .mp4 files to use Literably. Please try using…" at bounding box center [463, 237] width 777 height 266
click at [540, 297] on video "Your browser must support playing .mp4 files to use Literably. Please try using…" at bounding box center [463, 237] width 777 height 266
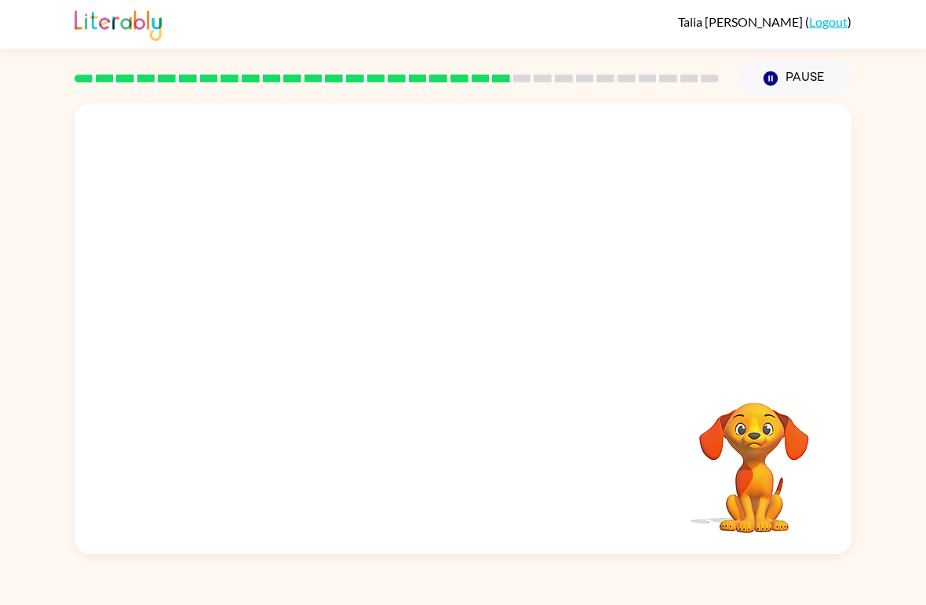
click at [732, 504] on video "Your browser must support playing .mp4 files to use Literably. Please try using…" at bounding box center [754, 456] width 157 height 157
click at [361, 605] on html "[PERSON_NAME] ( Logout ) Pause Pause Your browser must support playing .mp4 fil…" at bounding box center [463, 302] width 926 height 605
drag, startPoint x: 452, startPoint y: 223, endPoint x: 415, endPoint y: 338, distance: 120.4
click at [403, 364] on video "Your browser must support playing .mp4 files to use Literably. Please try using…" at bounding box center [463, 237] width 777 height 266
drag, startPoint x: 419, startPoint y: 330, endPoint x: 448, endPoint y: 442, distance: 116.0
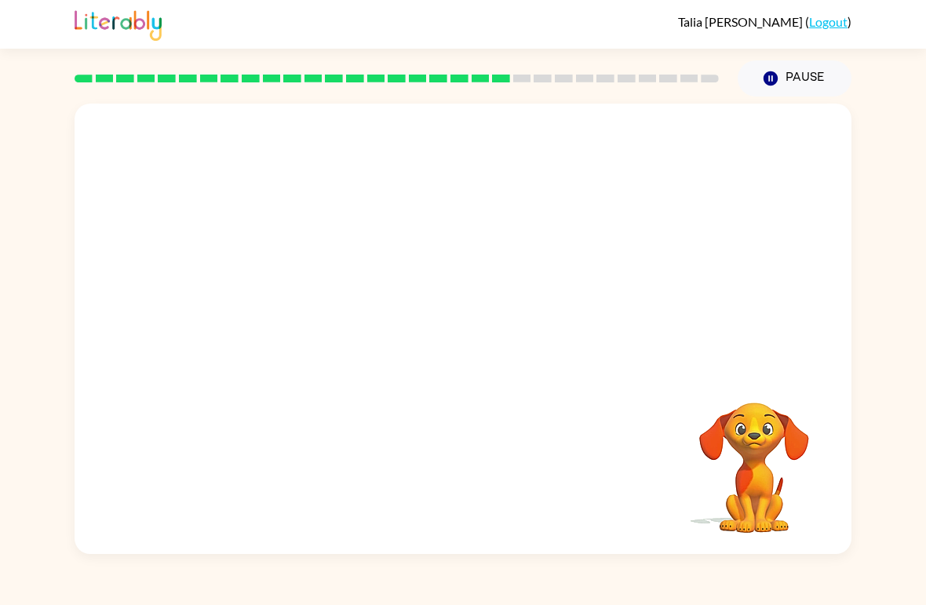
click at [464, 415] on div "Your browser must support playing .mp4 files to use Literably. Please try using…" at bounding box center [463, 329] width 777 height 451
drag, startPoint x: 456, startPoint y: 532, endPoint x: 515, endPoint y: 371, distance: 171.4
click at [528, 338] on div "Your browser must support playing .mp4 files to use Literably. Please try using…" at bounding box center [463, 329] width 777 height 451
drag, startPoint x: 540, startPoint y: 310, endPoint x: 546, endPoint y: 331, distance: 21.4
click at [542, 344] on video "Your browser must support playing .mp4 files to use Literably. Please try using…" at bounding box center [463, 237] width 777 height 266
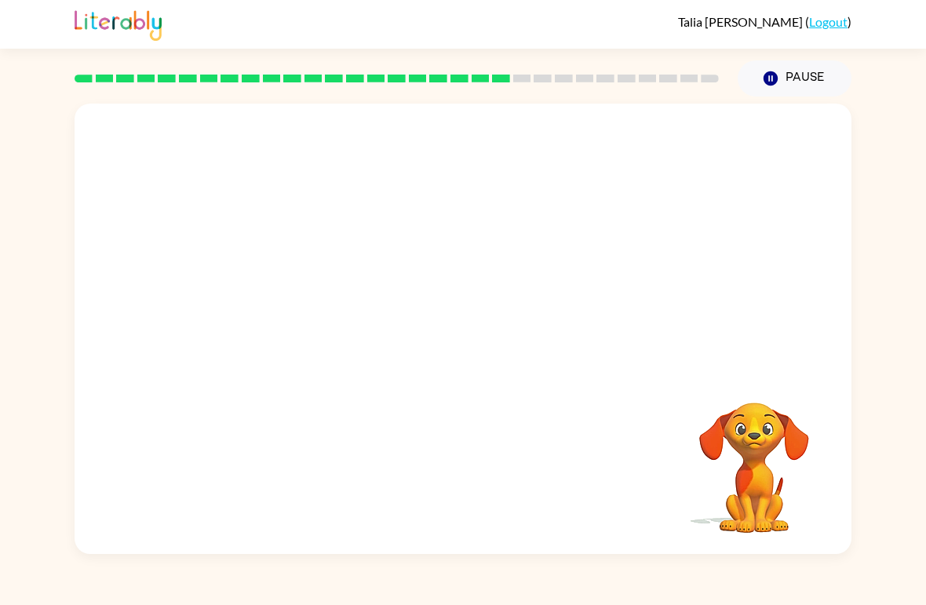
drag, startPoint x: 546, startPoint y: 331, endPoint x: 374, endPoint y: 241, distance: 194.5
click at [371, 250] on video "Your browser must support playing .mp4 files to use Literably. Please try using…" at bounding box center [463, 237] width 777 height 266
drag, startPoint x: 376, startPoint y: 228, endPoint x: 447, endPoint y: 207, distance: 74.5
click at [375, 364] on video "Your browser must support playing .mp4 files to use Literably. Please try using…" at bounding box center [463, 237] width 777 height 266
drag, startPoint x: 420, startPoint y: 580, endPoint x: 620, endPoint y: 2, distance: 611.5
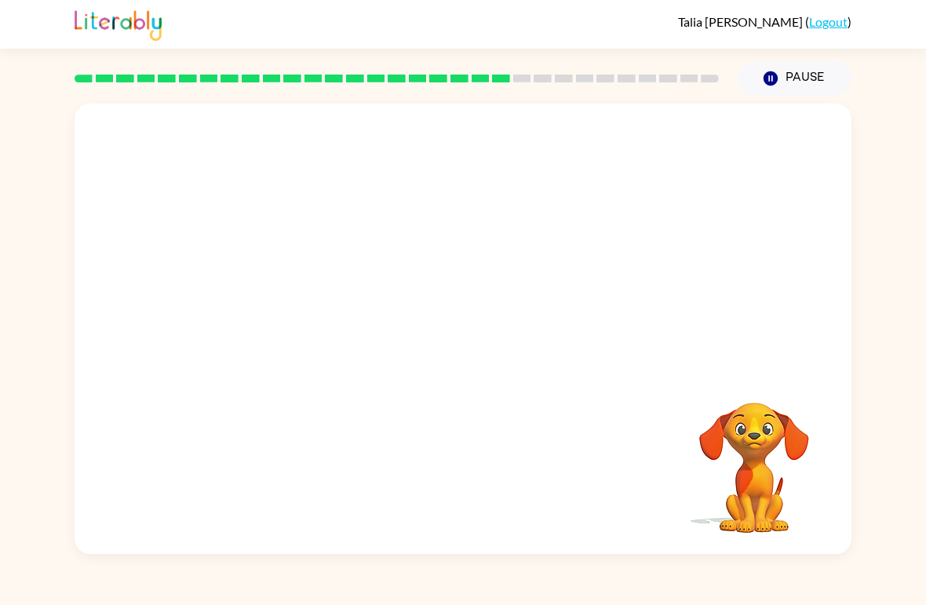
click at [472, 440] on div "Your browser must support playing .mp4 files to use Literably. Please try using…" at bounding box center [463, 329] width 777 height 451
drag, startPoint x: 484, startPoint y: 624, endPoint x: 517, endPoint y: 177, distance: 447.9
click at [480, 346] on video "Your browser must support playing .mp4 files to use Literably. Please try using…" at bounding box center [463, 237] width 777 height 266
drag, startPoint x: 352, startPoint y: 542, endPoint x: 384, endPoint y: 404, distance: 141.7
click at [345, 553] on div "Your browser must support playing .mp4 files to use Literably. Please try using…" at bounding box center [463, 329] width 777 height 451
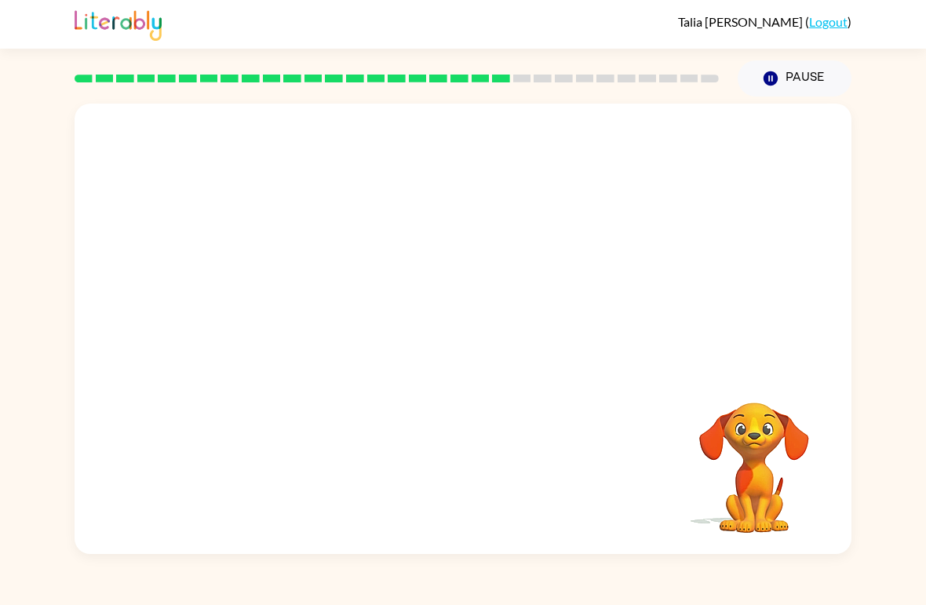
click at [371, 594] on div "[PERSON_NAME] ( Logout ) Pause Pause Your browser must support playing .mp4 fil…" at bounding box center [463, 302] width 926 height 605
click at [319, 533] on div "Your browser must support playing .mp4 files to use Literably. Please try using…" at bounding box center [463, 329] width 777 height 451
drag, startPoint x: 460, startPoint y: 85, endPoint x: 360, endPoint y: 137, distance: 113.1
click at [265, 526] on div "Your browser must support playing .mp4 files to use Literably. Please try using…" at bounding box center [463, 329] width 777 height 451
click at [188, 590] on div "[PERSON_NAME] ( Logout ) Pause Pause Your browser must support playing .mp4 fil…" at bounding box center [463, 302] width 926 height 605
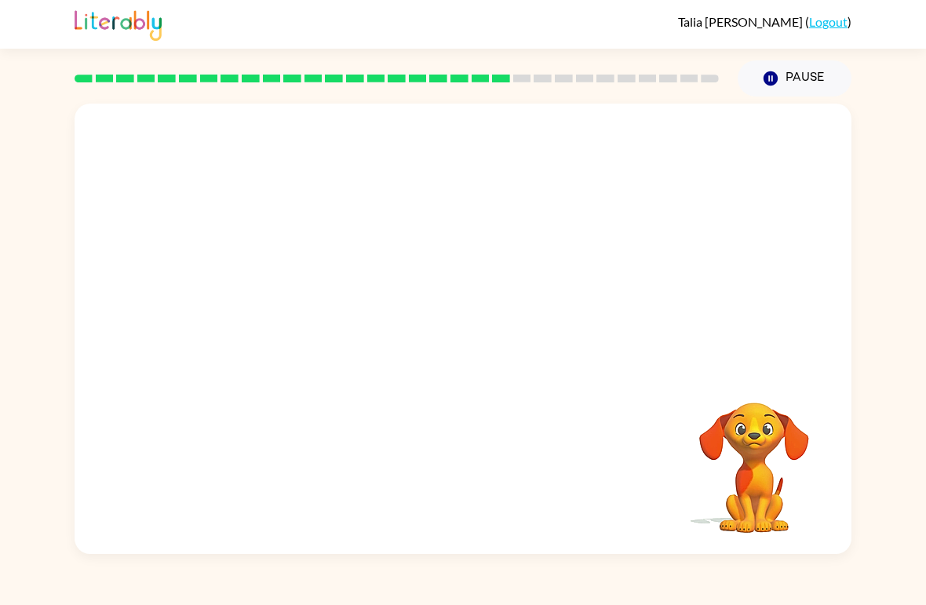
drag, startPoint x: 255, startPoint y: 367, endPoint x: 293, endPoint y: 624, distance: 260.2
click at [294, 605] on html "[PERSON_NAME] ( Logout ) Pause Pause Your browser must support playing .mp4 fil…" at bounding box center [463, 302] width 926 height 605
drag, startPoint x: 262, startPoint y: 417, endPoint x: 266, endPoint y: 342, distance: 75.5
click at [265, 393] on div "Your browser must support playing .mp4 files to use Literably. Please try using…" at bounding box center [463, 329] width 777 height 451
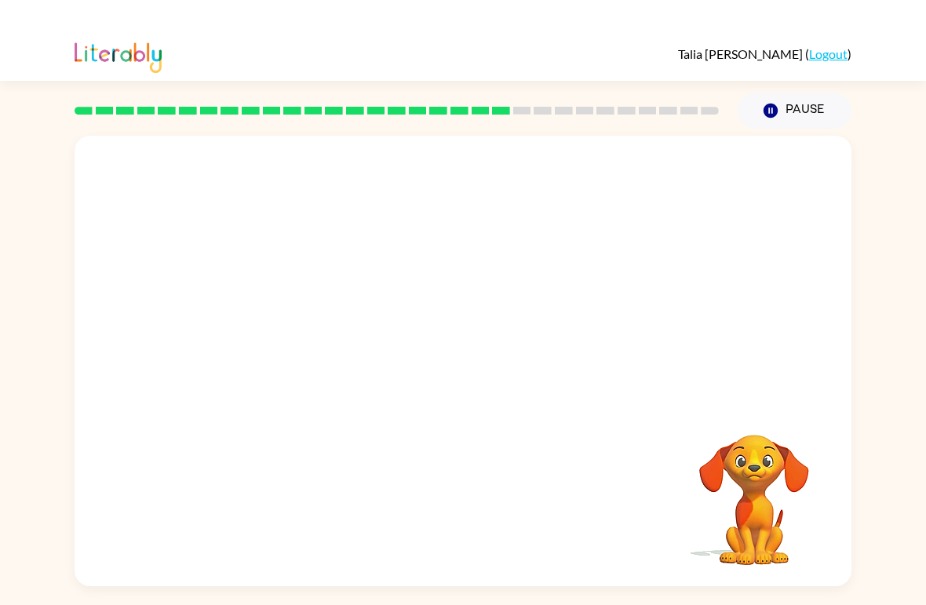
click at [323, 308] on video "Your browser must support playing .mp4 files to use Literably. Please try using…" at bounding box center [463, 237] width 777 height 266
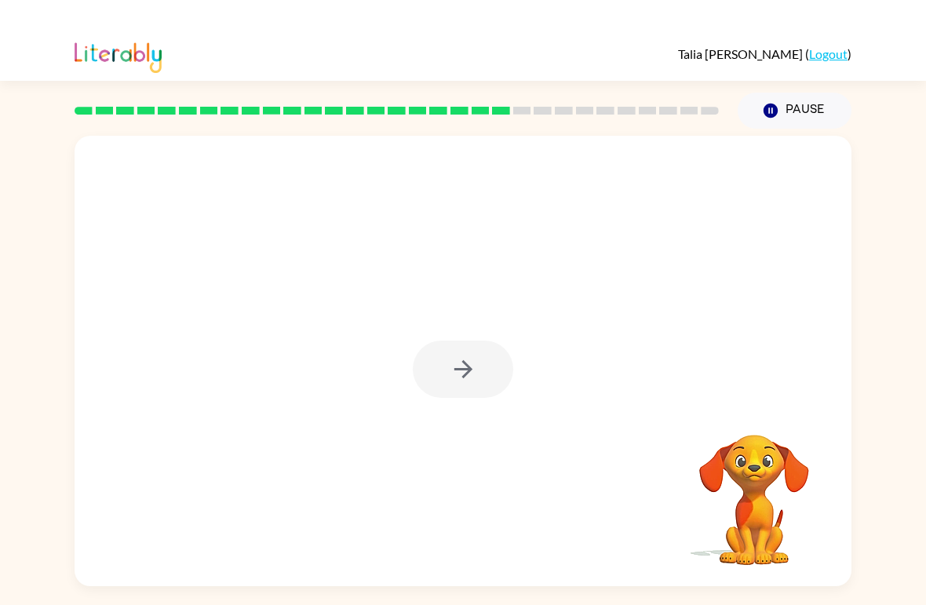
click at [323, 308] on div at bounding box center [463, 329] width 777 height 451
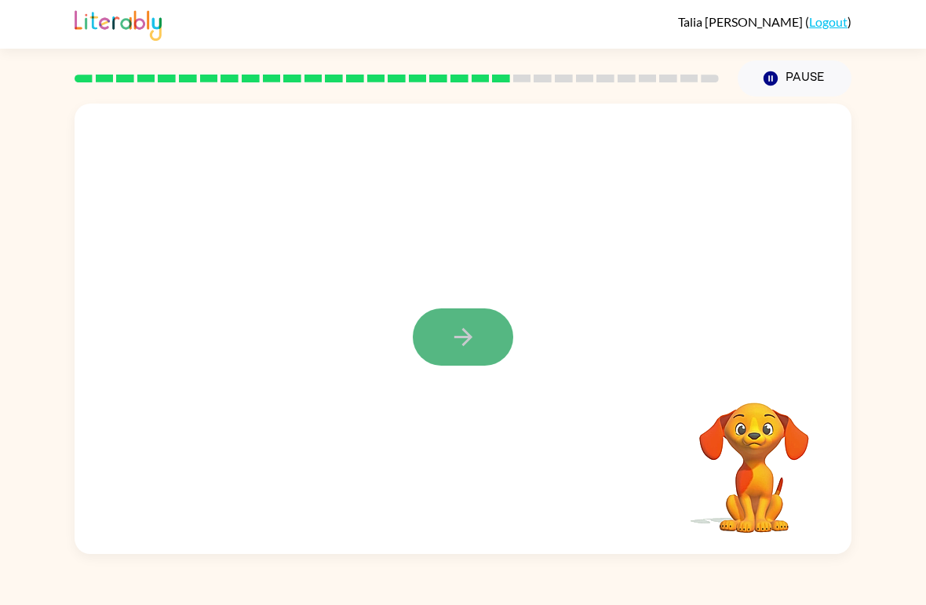
click at [463, 348] on icon "button" at bounding box center [463, 336] width 27 height 27
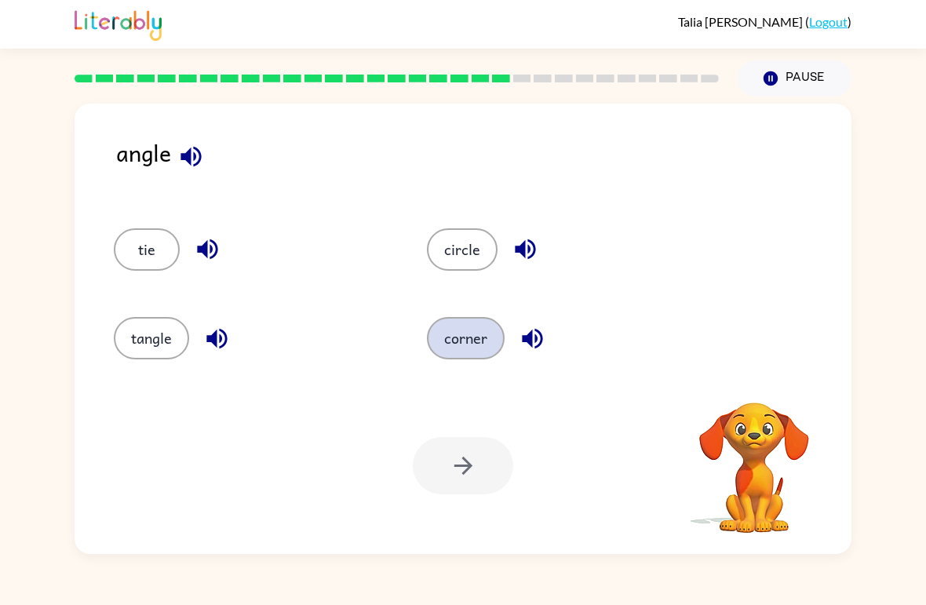
click at [465, 346] on button "corner" at bounding box center [466, 338] width 78 height 42
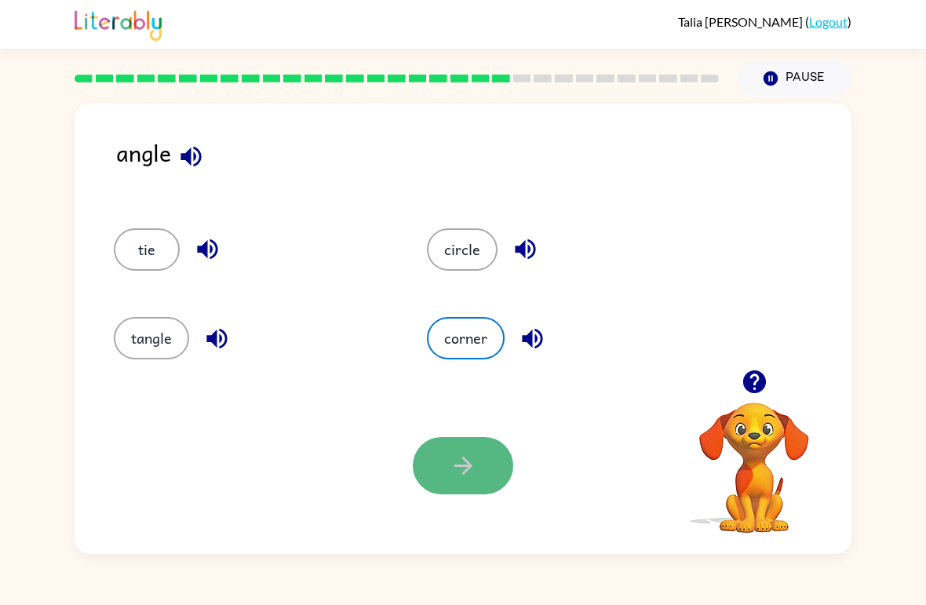
click at [469, 469] on icon "button" at bounding box center [463, 466] width 18 height 18
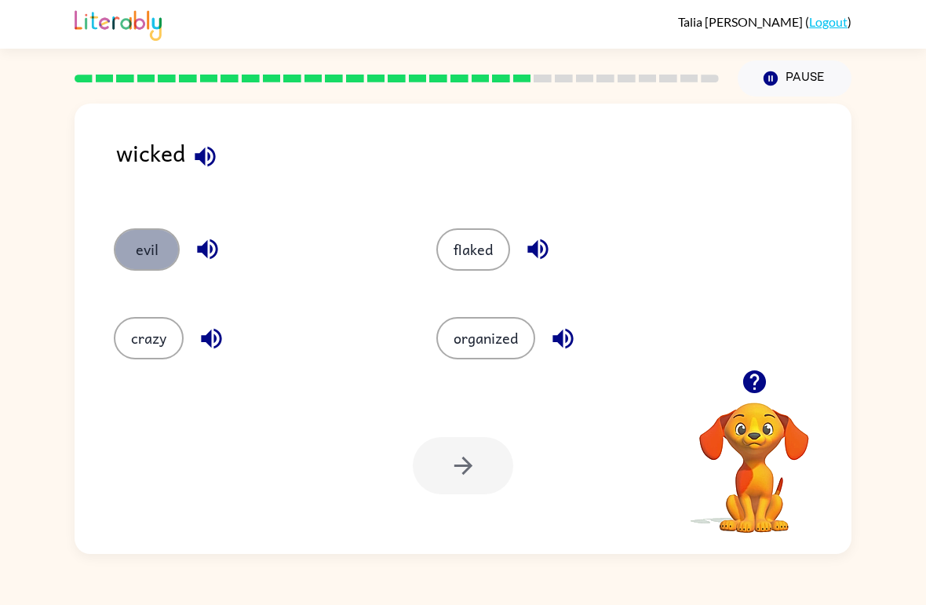
click at [177, 258] on button "evil" at bounding box center [147, 249] width 66 height 42
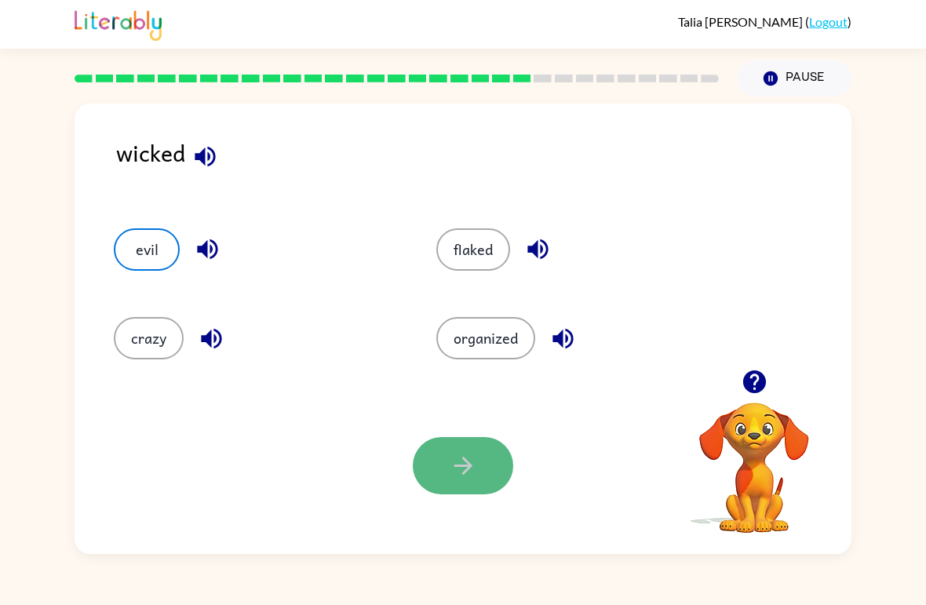
click at [463, 456] on icon "button" at bounding box center [463, 465] width 27 height 27
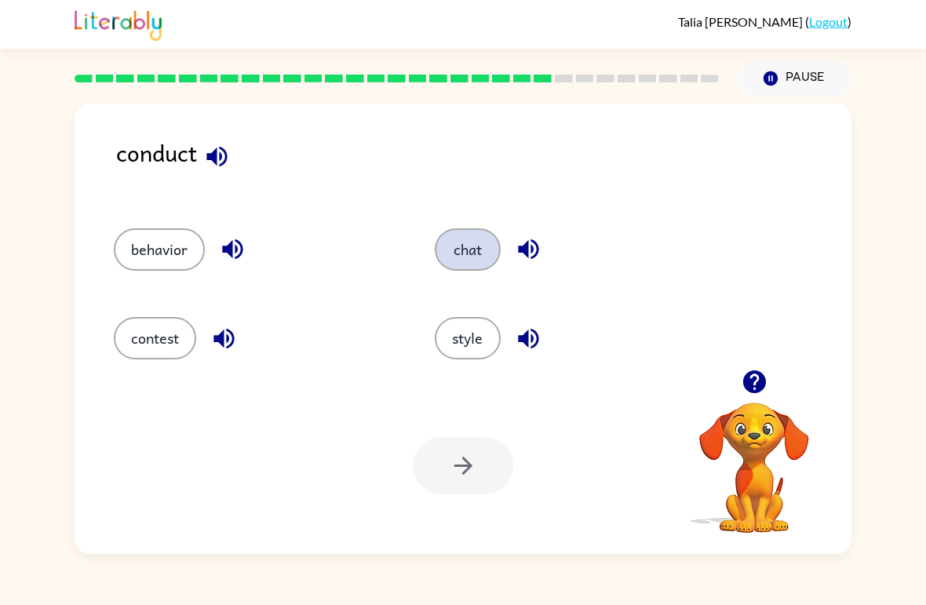
click at [474, 261] on button "chat" at bounding box center [468, 249] width 66 height 42
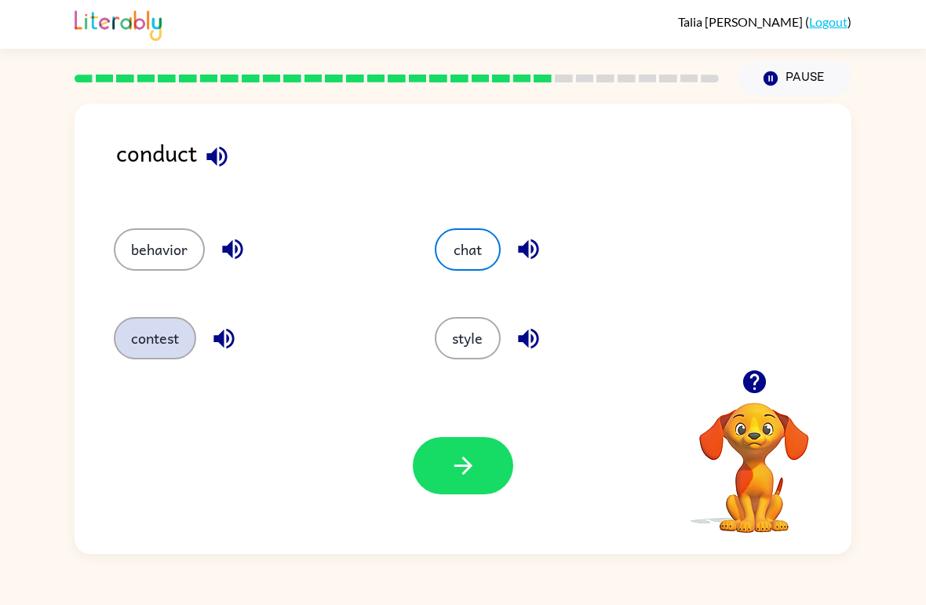
drag, startPoint x: 173, startPoint y: 348, endPoint x: 180, endPoint y: 359, distance: 13.1
click at [173, 331] on button "contest" at bounding box center [155, 338] width 82 height 42
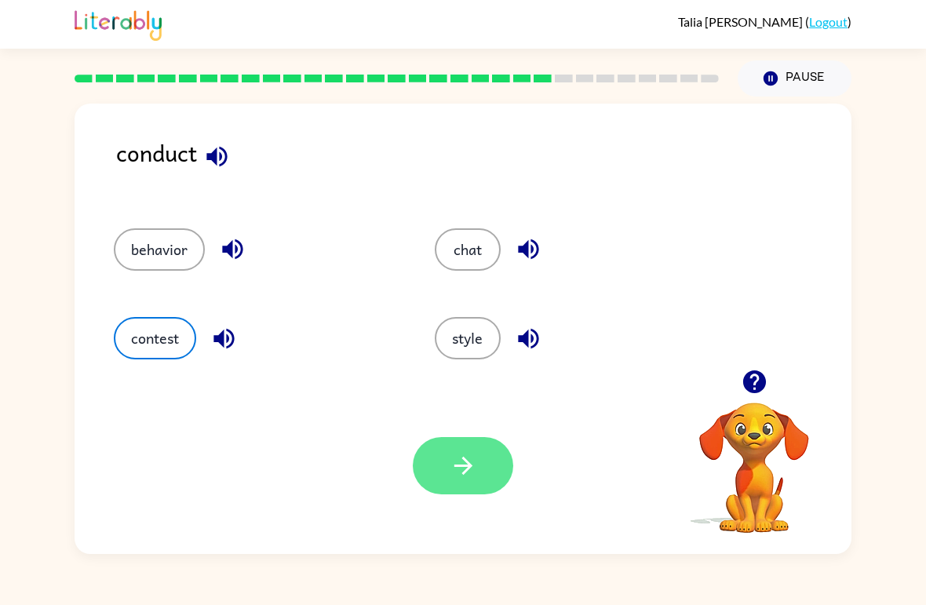
click at [481, 477] on button "button" at bounding box center [463, 465] width 100 height 57
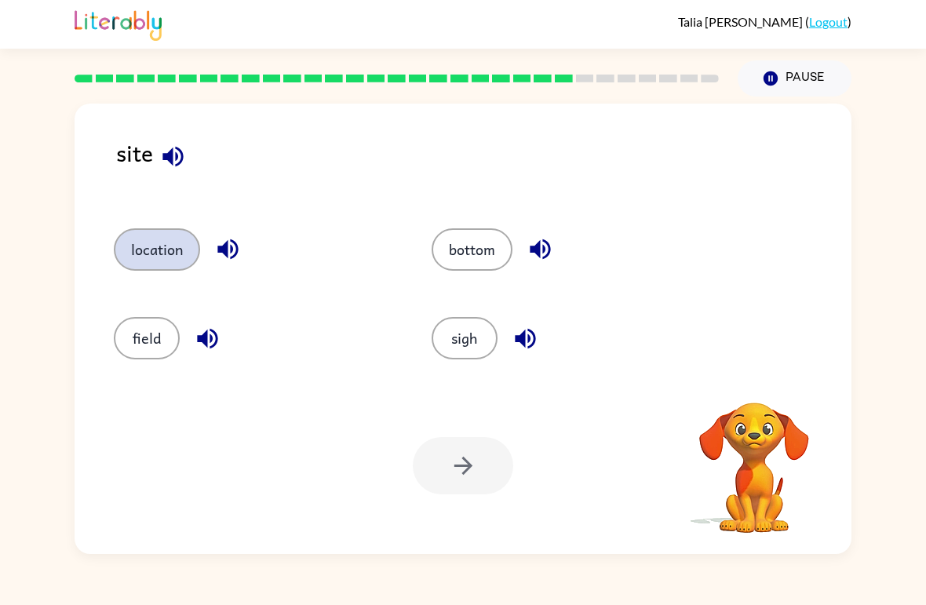
click at [159, 261] on button "location" at bounding box center [157, 249] width 86 height 42
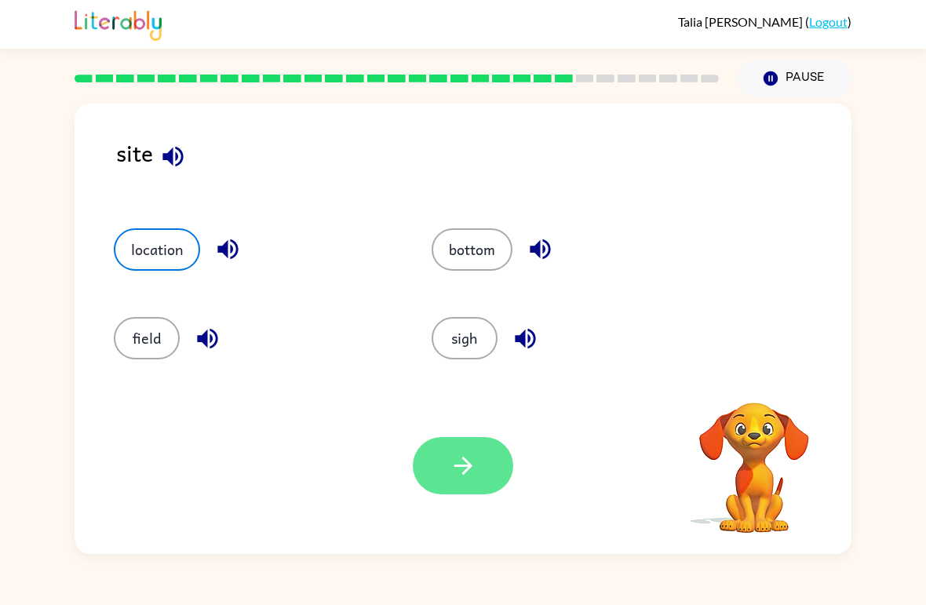
click at [486, 461] on button "button" at bounding box center [463, 465] width 100 height 57
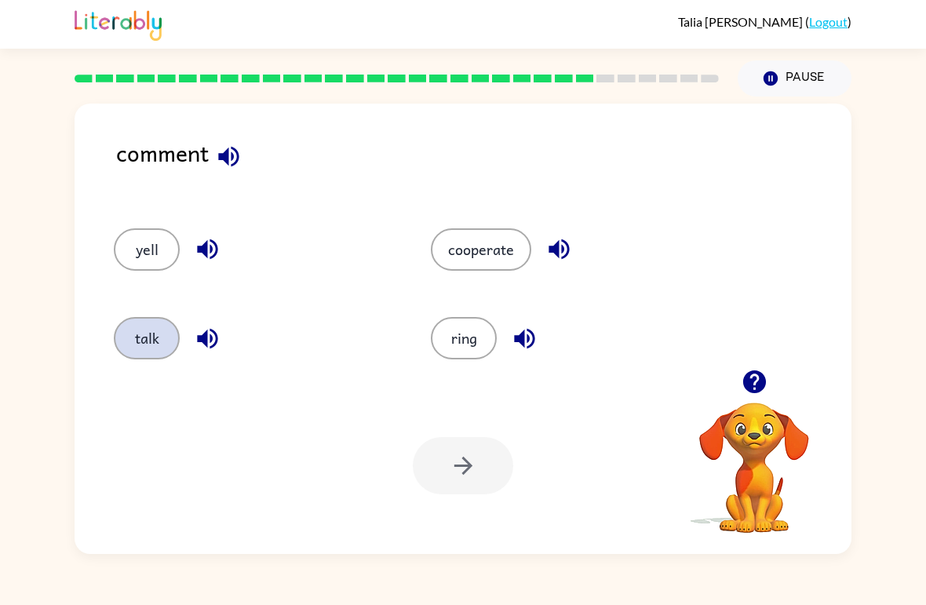
click at [153, 351] on button "talk" at bounding box center [147, 338] width 66 height 42
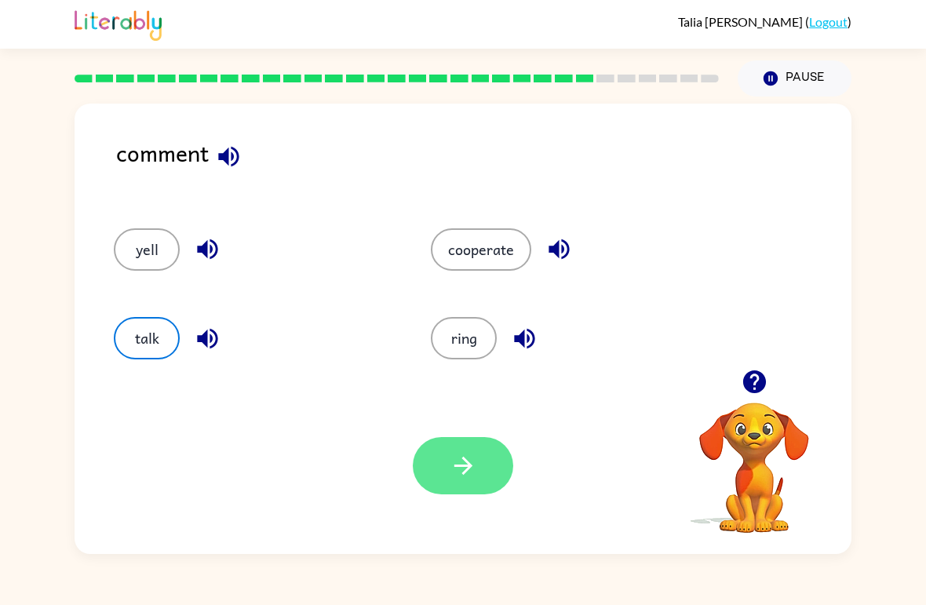
click at [469, 473] on icon "button" at bounding box center [463, 465] width 27 height 27
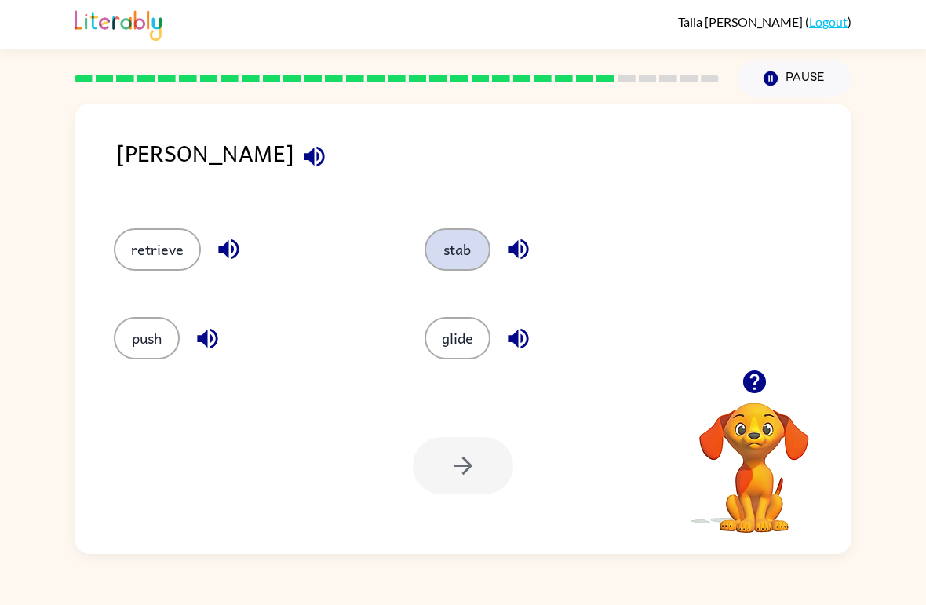
click at [480, 236] on button "stab" at bounding box center [458, 249] width 66 height 42
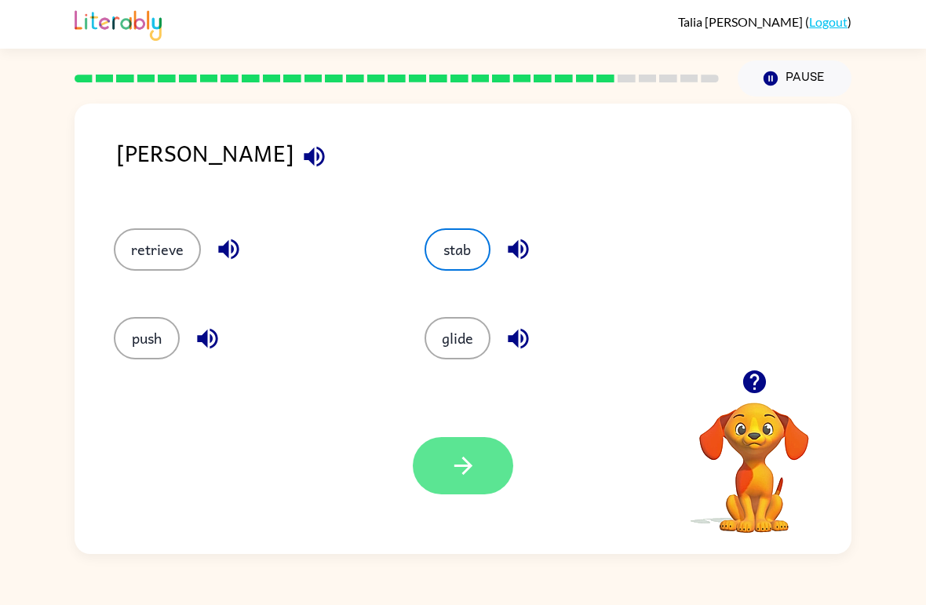
click at [464, 466] on icon "button" at bounding box center [463, 466] width 18 height 18
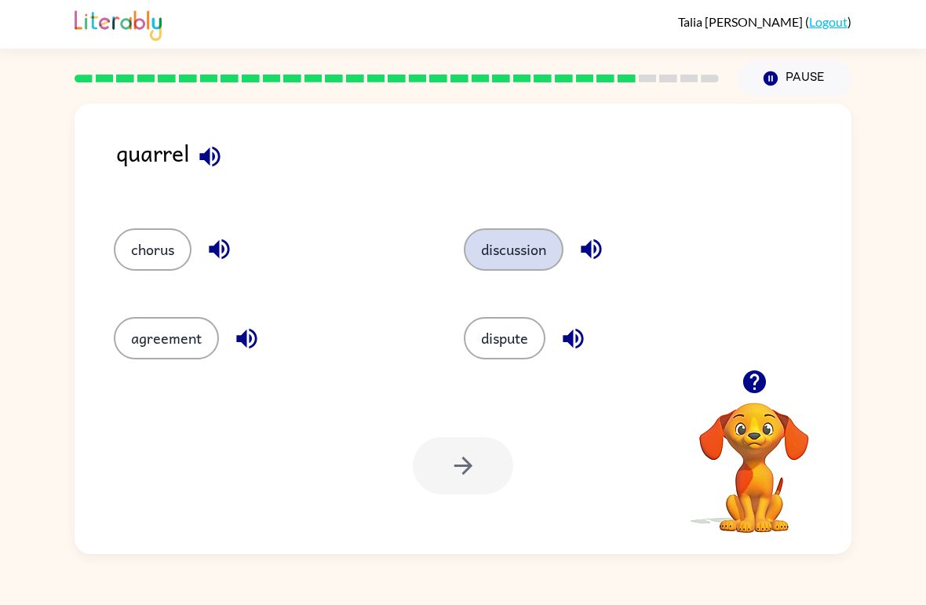
click at [553, 258] on button "discussion" at bounding box center [514, 249] width 100 height 42
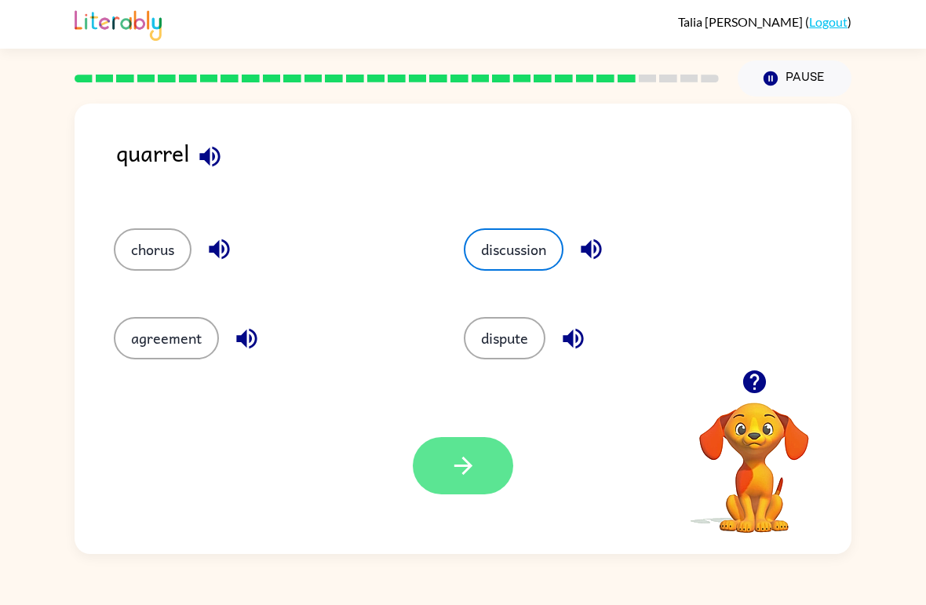
click at [465, 465] on icon "button" at bounding box center [463, 465] width 27 height 27
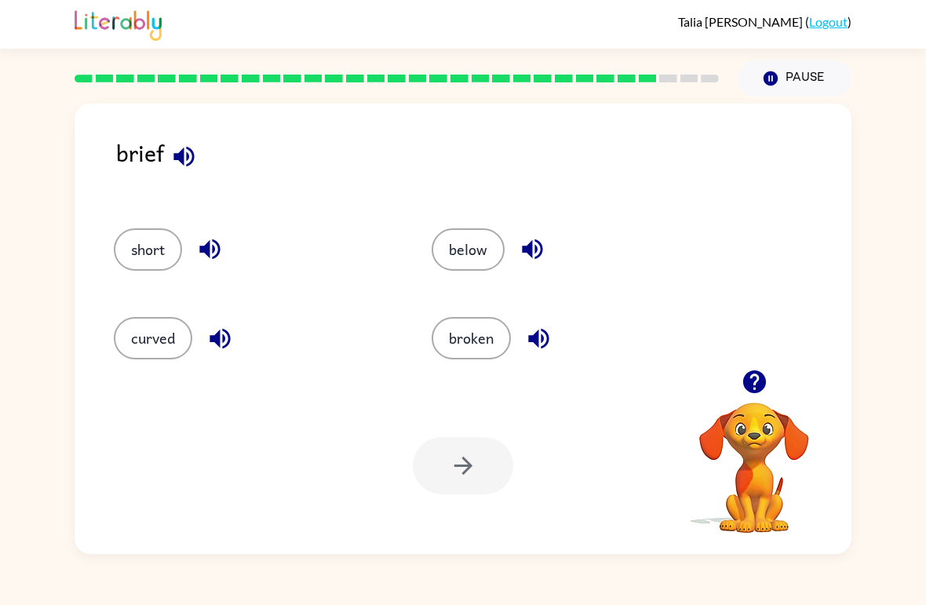
click at [451, 474] on div at bounding box center [463, 465] width 100 height 57
click at [159, 231] on button "short" at bounding box center [148, 249] width 68 height 42
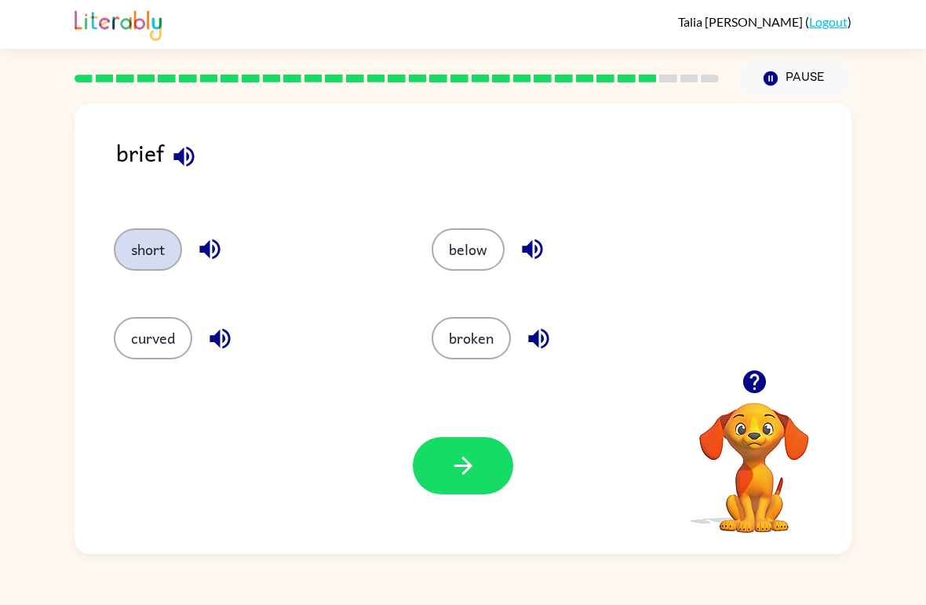
click at [160, 252] on button "short" at bounding box center [148, 249] width 68 height 42
click at [155, 267] on button "short" at bounding box center [148, 249] width 68 height 42
click at [158, 254] on button "short" at bounding box center [148, 249] width 68 height 42
click at [166, 336] on button "curved" at bounding box center [153, 338] width 79 height 42
click at [263, 425] on div "Your browser must support playing .mp4 files to use Literably. Please try using…" at bounding box center [463, 466] width 777 height 177
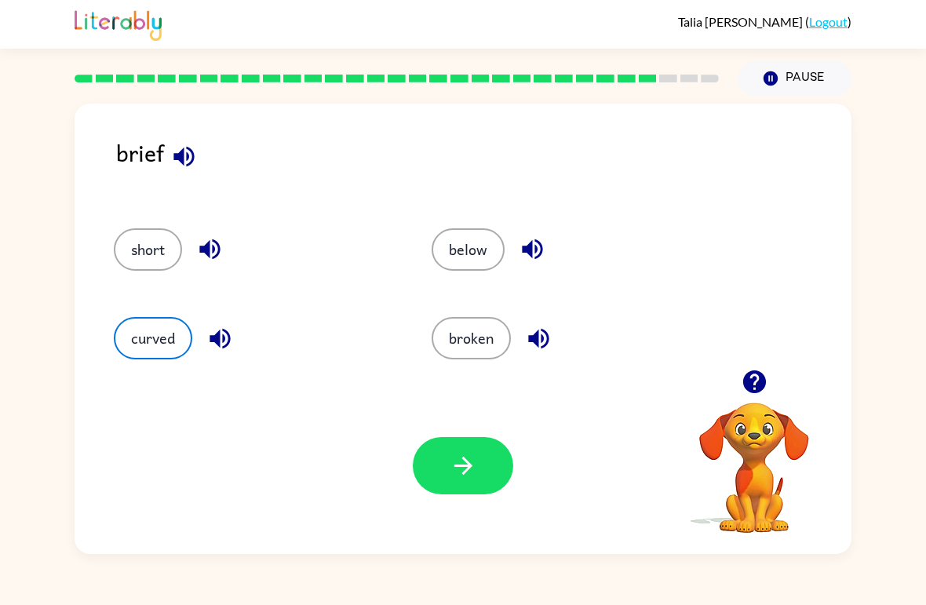
click at [488, 226] on div "below" at bounding box center [561, 243] width 318 height 89
click at [142, 249] on button "short" at bounding box center [148, 249] width 68 height 42
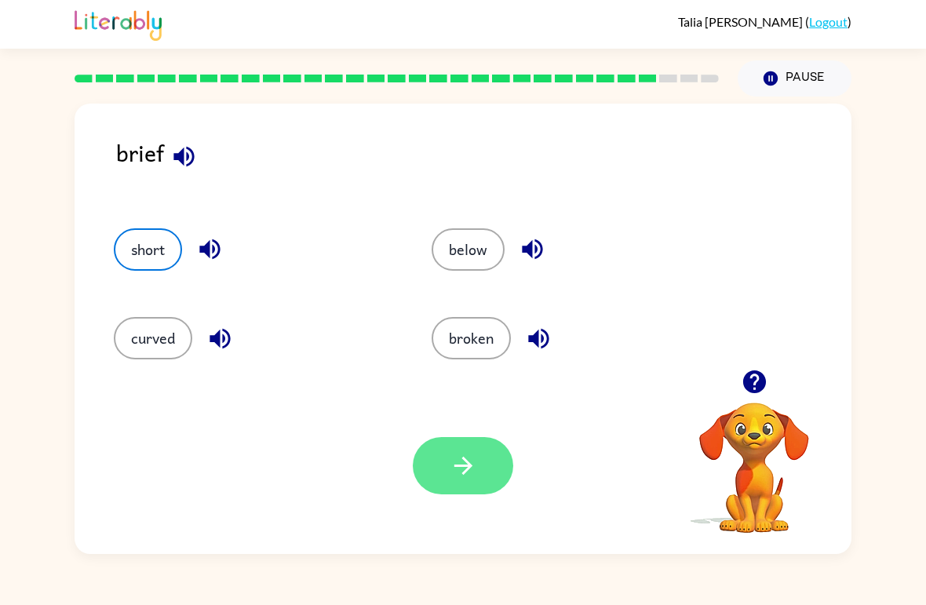
click at [493, 471] on button "button" at bounding box center [463, 465] width 100 height 57
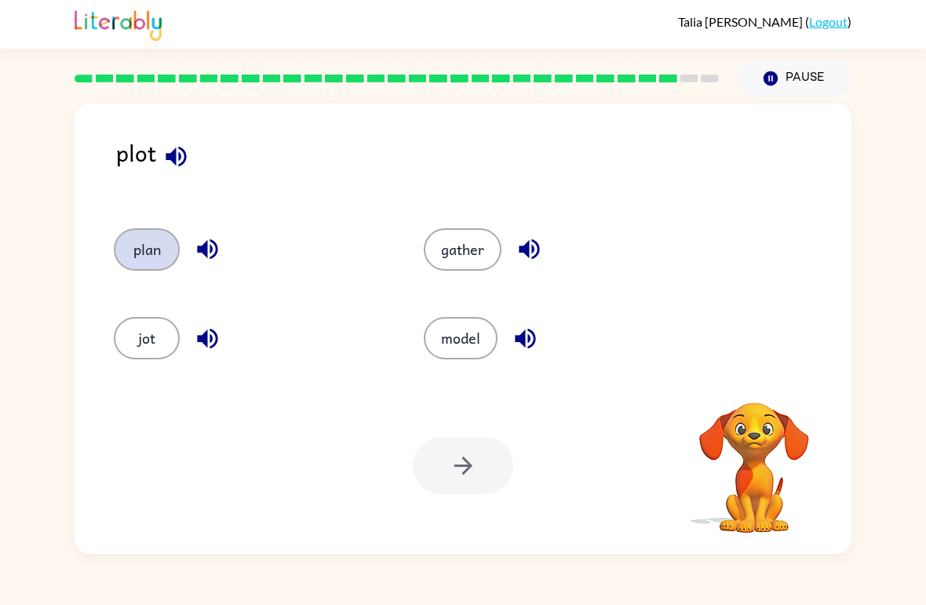
click at [141, 245] on button "plan" at bounding box center [147, 249] width 66 height 42
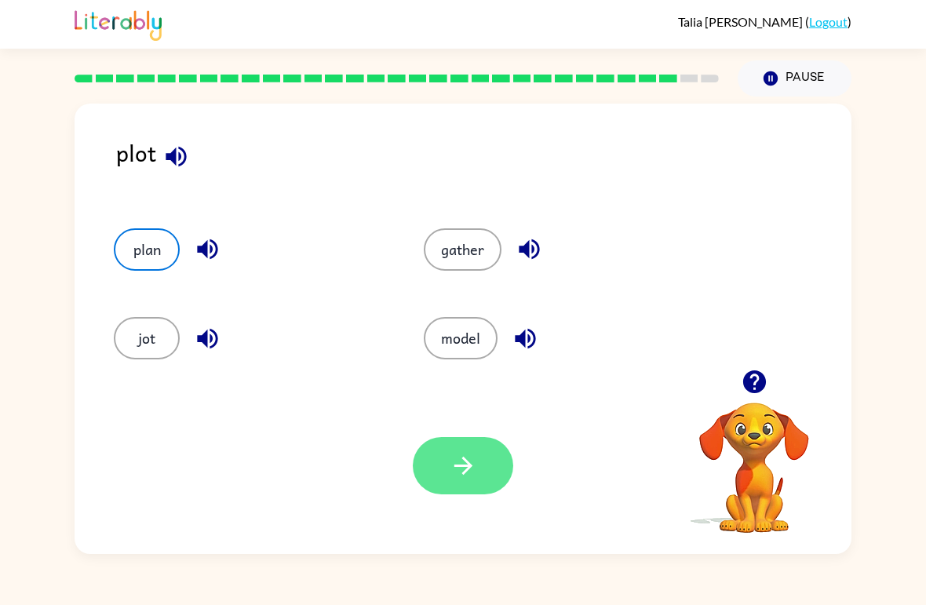
click at [503, 472] on button "button" at bounding box center [463, 465] width 100 height 57
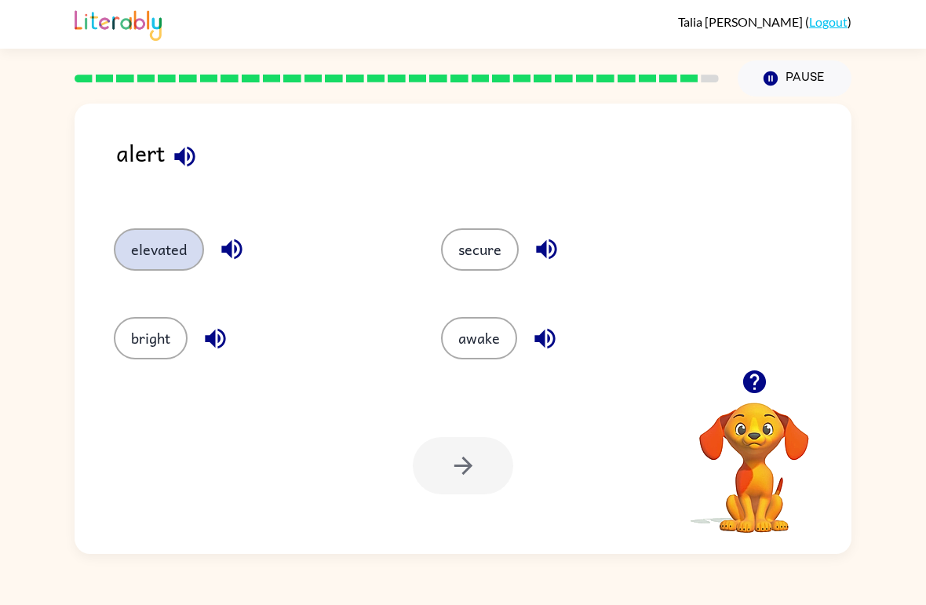
click at [182, 250] on button "elevated" at bounding box center [159, 249] width 90 height 42
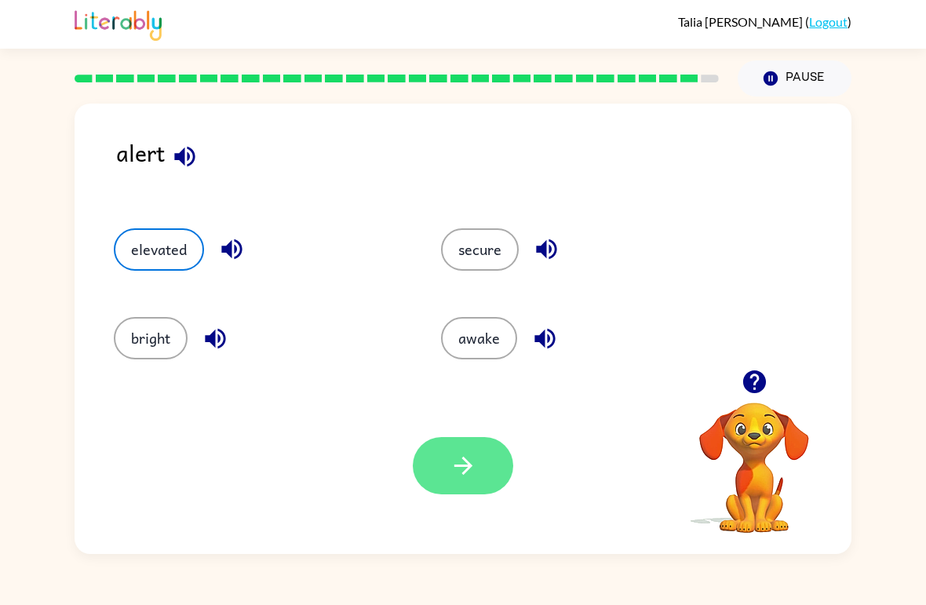
click at [456, 470] on icon "button" at bounding box center [463, 465] width 27 height 27
